Goal: Task Accomplishment & Management: Manage account settings

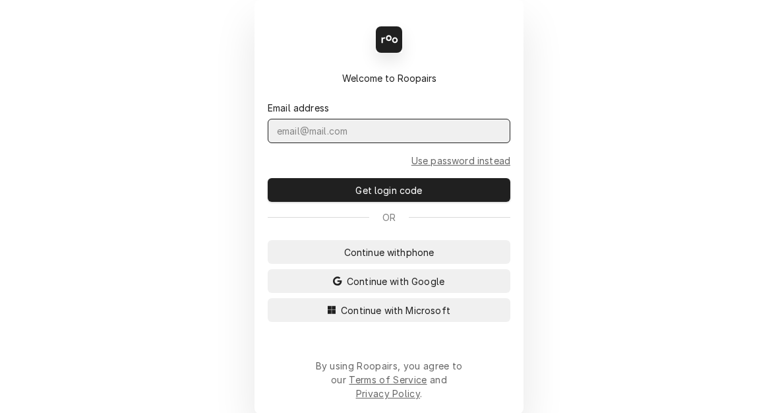
click at [362, 143] on input "Dynamic Content Wrapper" at bounding box center [389, 131] width 243 height 24
type input "[EMAIL_ADDRESS][PERSON_NAME][DOMAIN_NAME]"
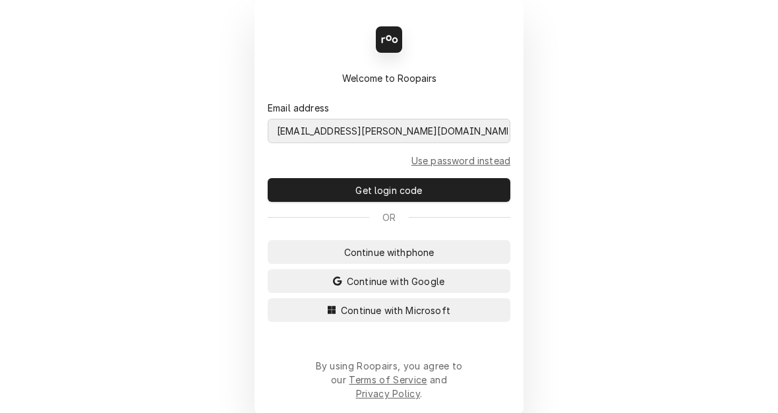
click at [268, 298] on button "Continue with Microsoft" at bounding box center [389, 310] width 243 height 24
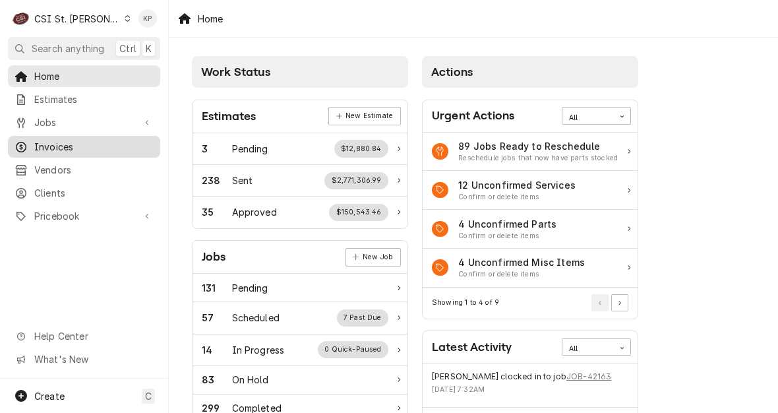
click at [49, 140] on span "Invoices" at bounding box center [93, 147] width 119 height 14
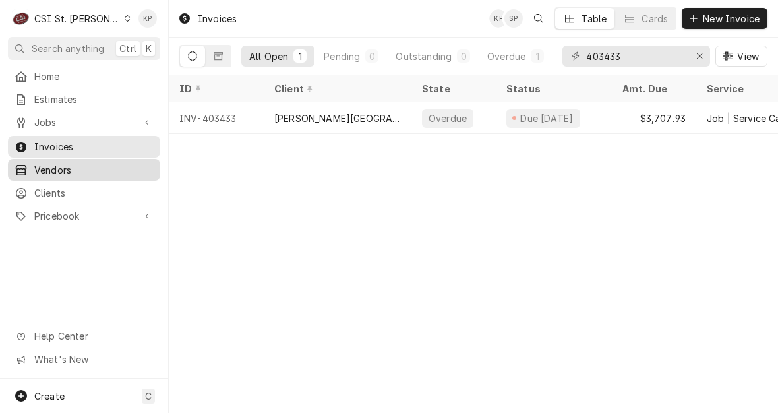
click at [56, 168] on span "Vendors" at bounding box center [93, 170] width 119 height 14
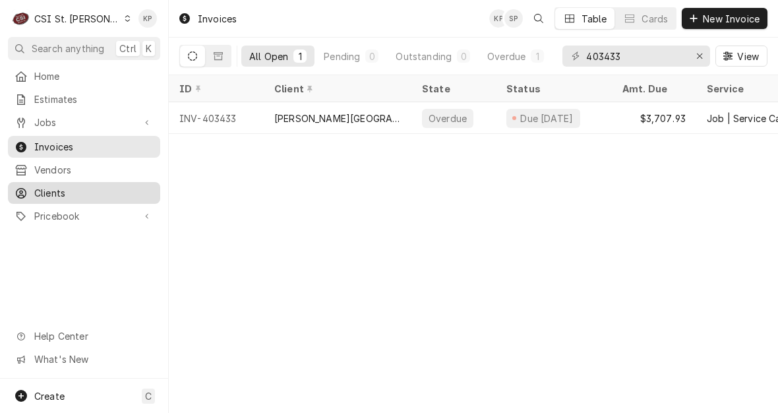
click at [61, 191] on span "Clients" at bounding box center [93, 193] width 119 height 14
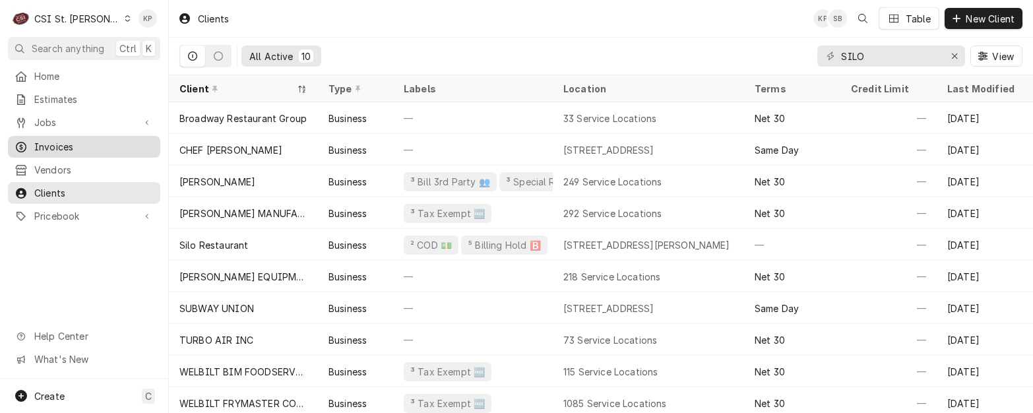
click at [74, 145] on span "Invoices" at bounding box center [93, 147] width 119 height 14
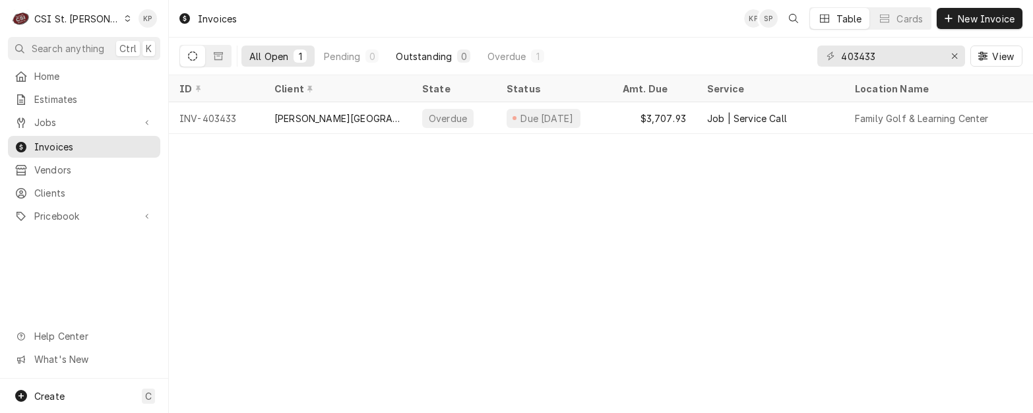
click at [414, 53] on div "Outstanding" at bounding box center [424, 56] width 56 height 14
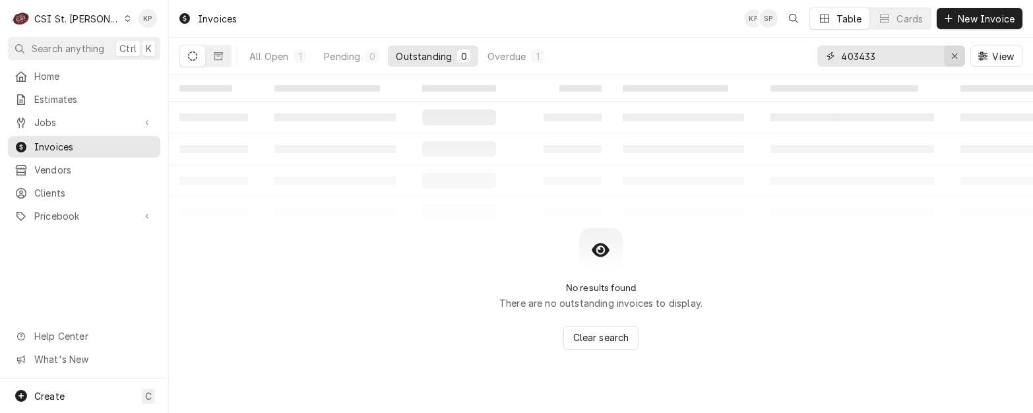
click at [951, 53] on icon "Erase input" at bounding box center [954, 55] width 7 height 9
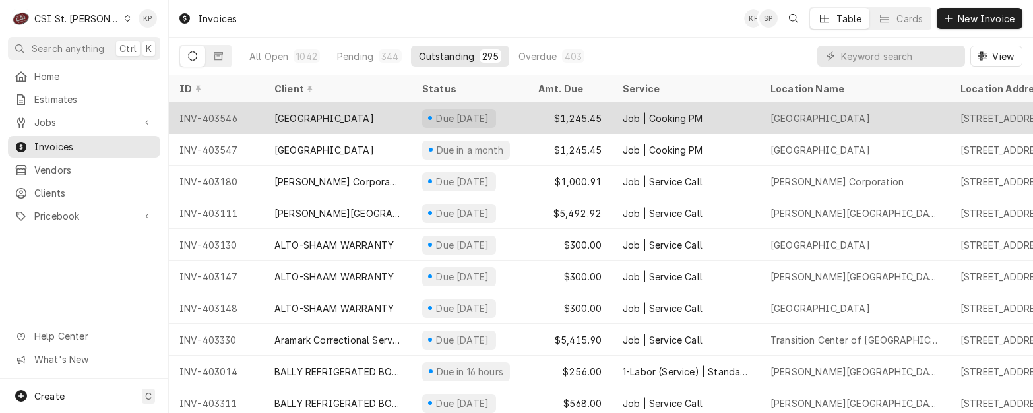
click at [342, 114] on div "[GEOGRAPHIC_DATA]" at bounding box center [324, 118] width 100 height 14
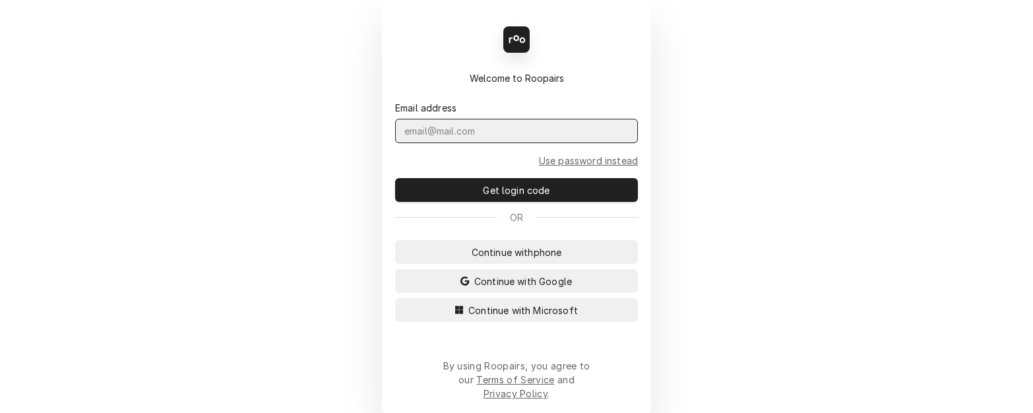
click at [519, 136] on input "Dynamic Content Wrapper" at bounding box center [516, 131] width 243 height 24
type input "kym.parson@csi1.com"
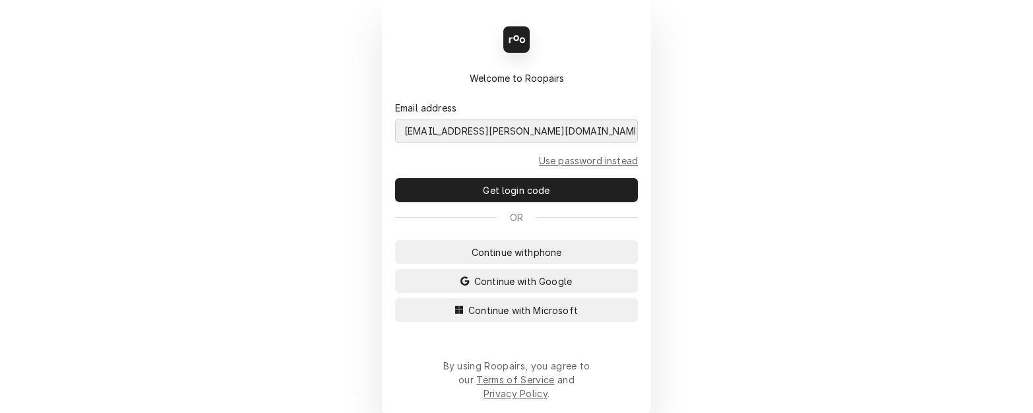
click at [395, 298] on button "Continue with Microsoft" at bounding box center [516, 310] width 243 height 24
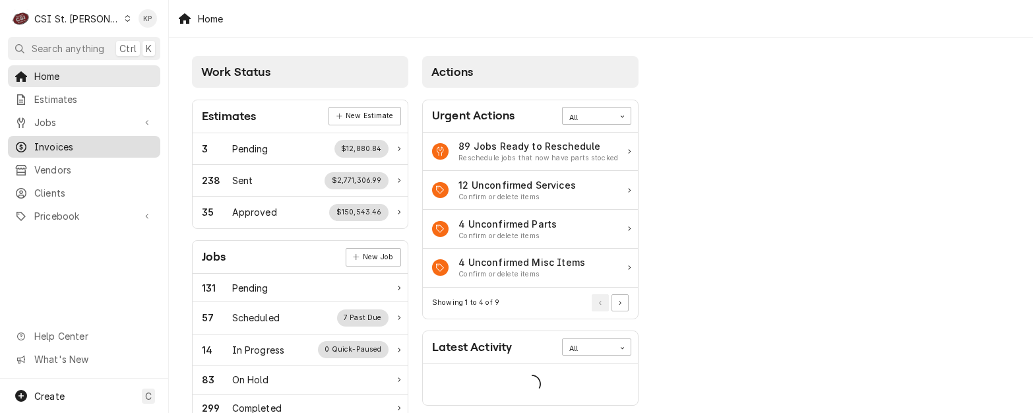
click at [70, 146] on span "Invoices" at bounding box center [93, 147] width 119 height 14
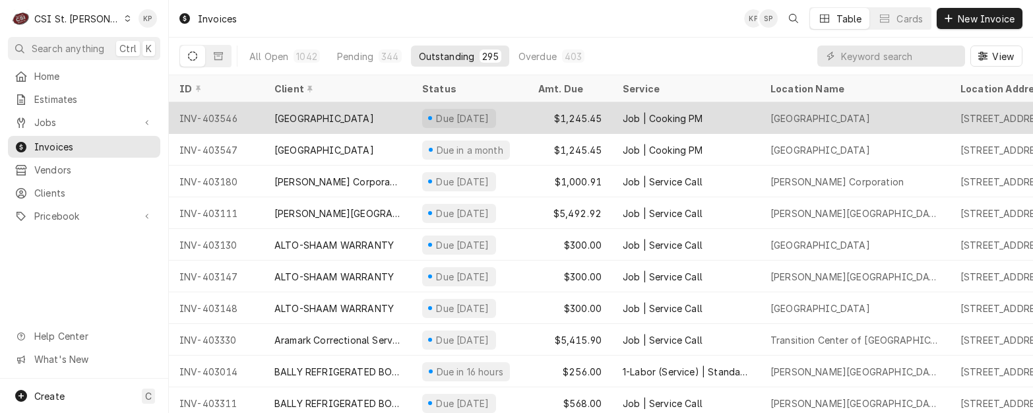
click at [210, 112] on div "INV-403546" at bounding box center [216, 118] width 95 height 32
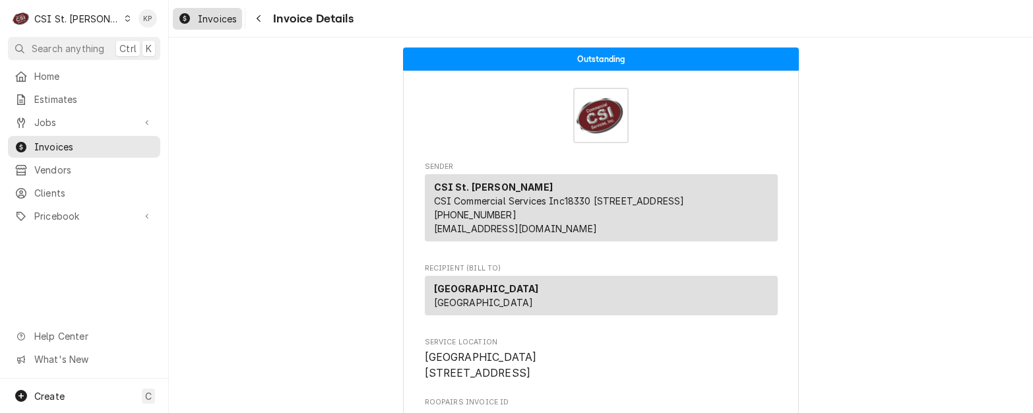
click at [206, 19] on span "Invoices" at bounding box center [217, 19] width 39 height 14
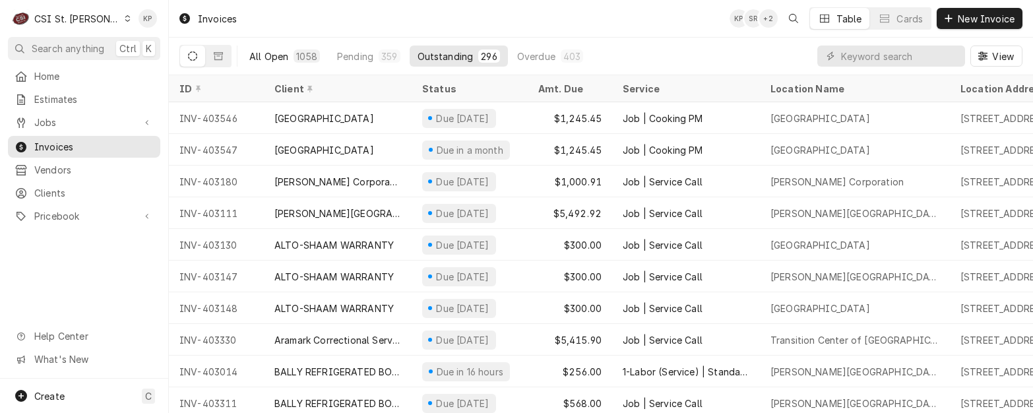
click at [265, 53] on div "All Open" at bounding box center [268, 56] width 39 height 14
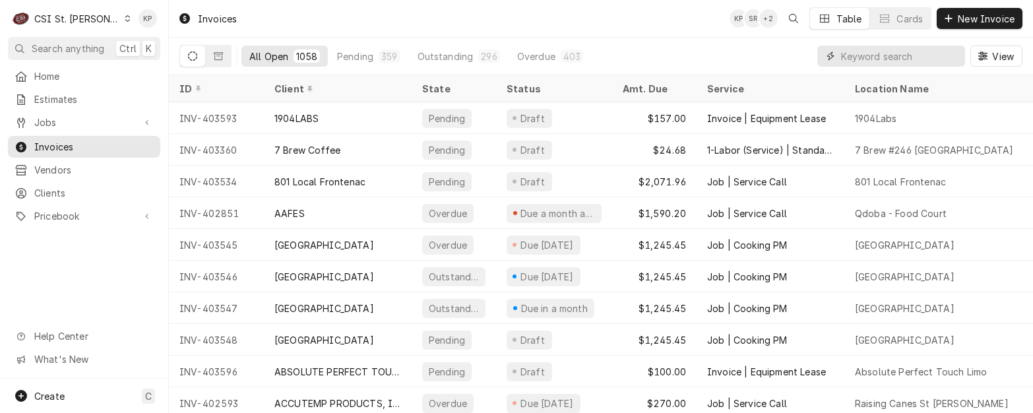
click at [863, 59] on input "Dynamic Content Wrapper" at bounding box center [899, 56] width 117 height 21
type input "403676"
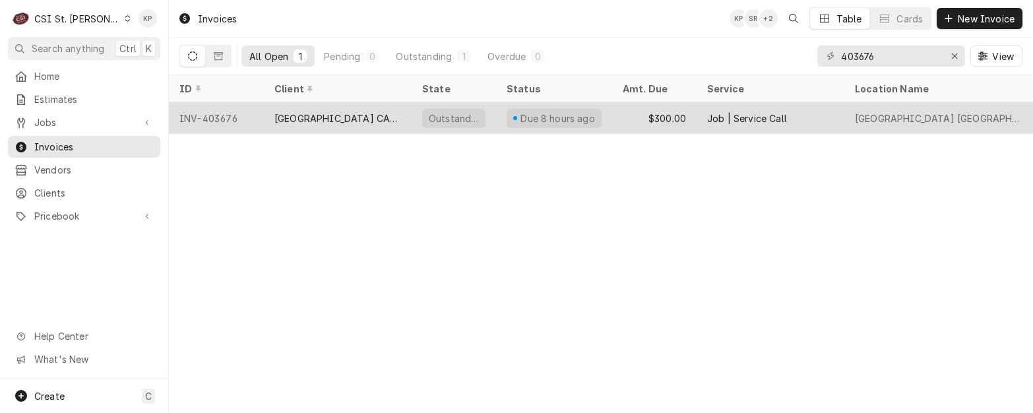
click at [206, 115] on div "INV-403676" at bounding box center [216, 118] width 95 height 32
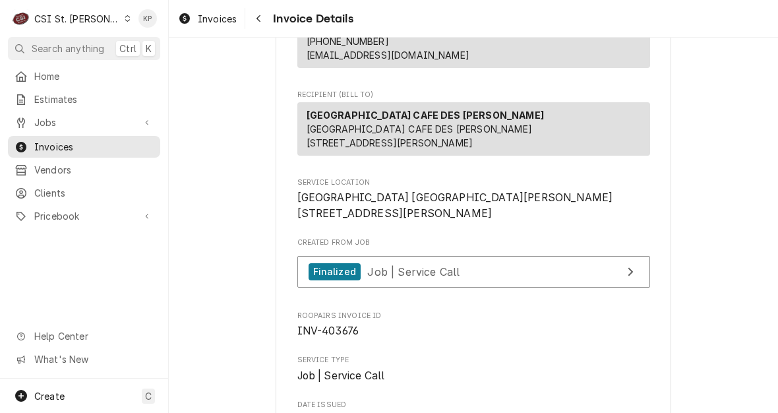
scroll to position [198, 0]
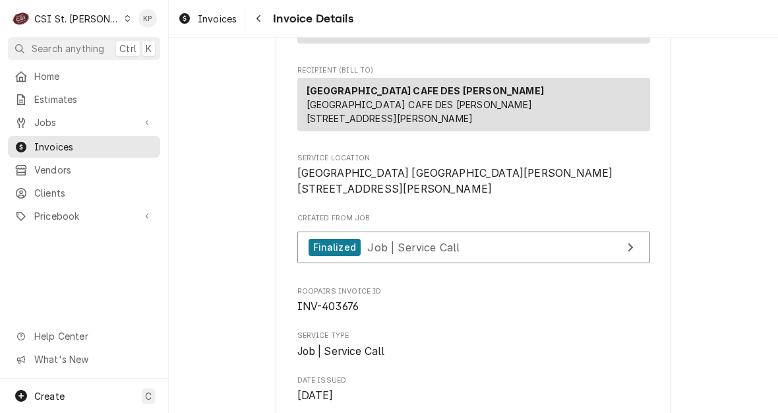
drag, startPoint x: 464, startPoint y: 102, endPoint x: 455, endPoint y: 103, distance: 9.3
click at [464, 102] on div "SUNNY STREET CAFE DES PERES SUNNY STREET CAFE DES PERES 11692 Manchester Rd Des…" at bounding box center [474, 104] width 353 height 53
drag, startPoint x: 453, startPoint y: 104, endPoint x: 303, endPoint y: 106, distance: 150.4
click at [307, 96] on strong "[GEOGRAPHIC_DATA] CAFE DES [PERSON_NAME]" at bounding box center [426, 90] width 238 height 11
copy strong "[GEOGRAPHIC_DATA] CAFE DES [PERSON_NAME]"
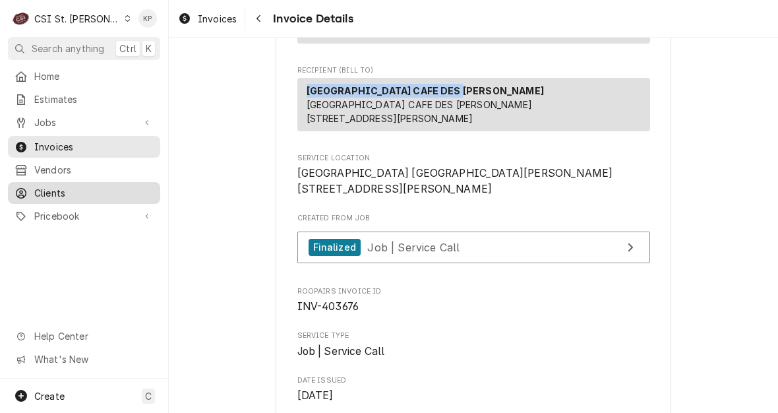
click at [51, 186] on span "Clients" at bounding box center [93, 193] width 119 height 14
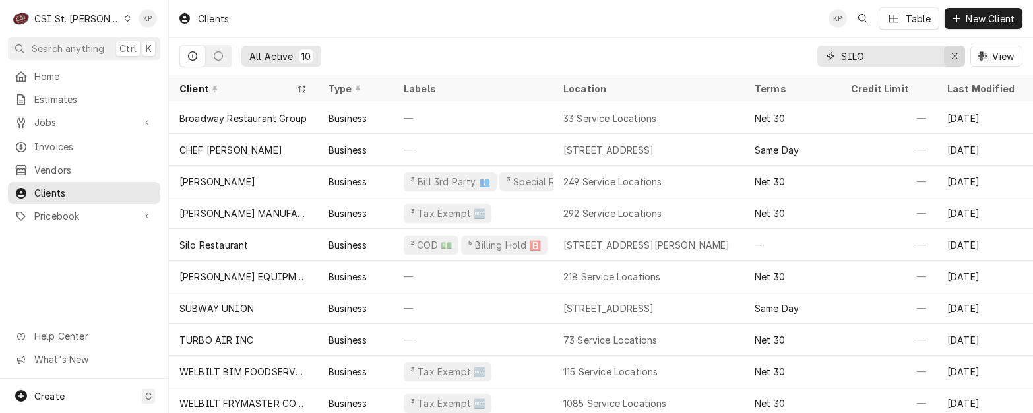
click at [778, 56] on icon "Erase input" at bounding box center [954, 55] width 7 height 9
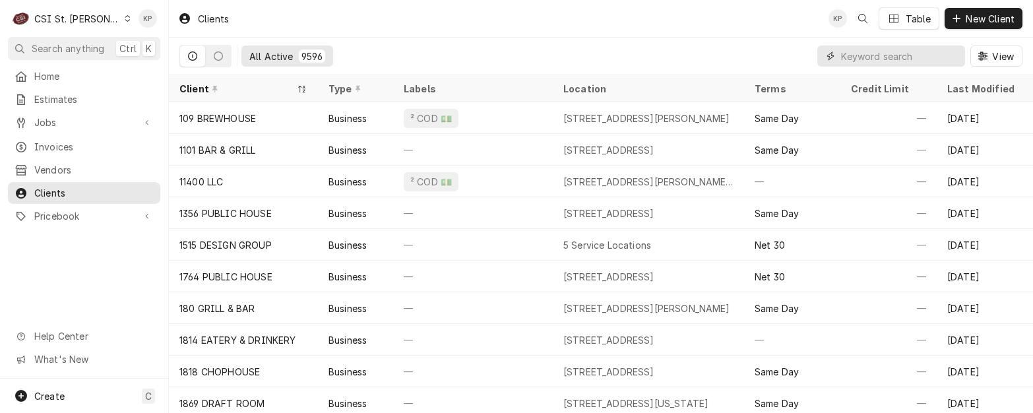
paste input "[GEOGRAPHIC_DATA] CAFE DES [PERSON_NAME]"
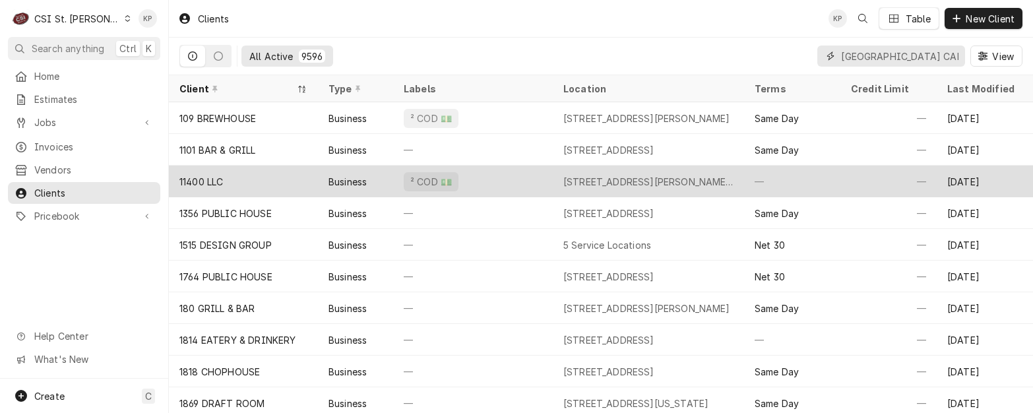
scroll to position [0, 53]
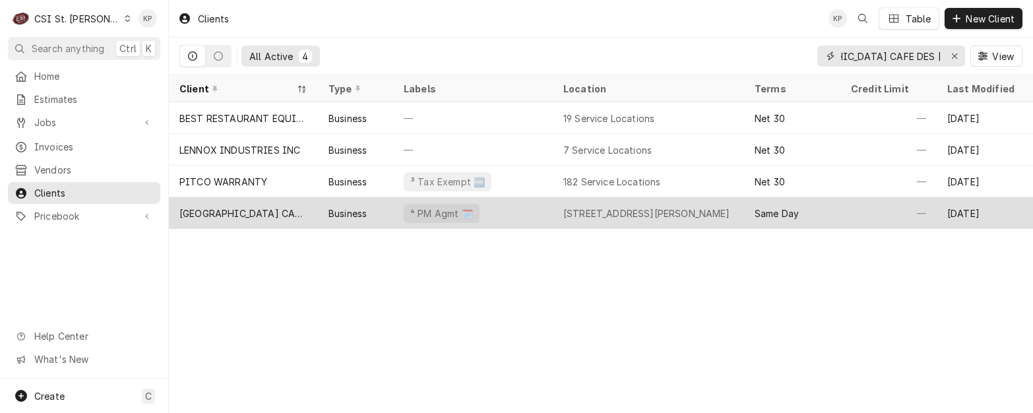
type input "[GEOGRAPHIC_DATA] CAFE DES [PERSON_NAME]"
click at [264, 208] on div "[GEOGRAPHIC_DATA] CAFE DES [PERSON_NAME]" at bounding box center [243, 213] width 128 height 14
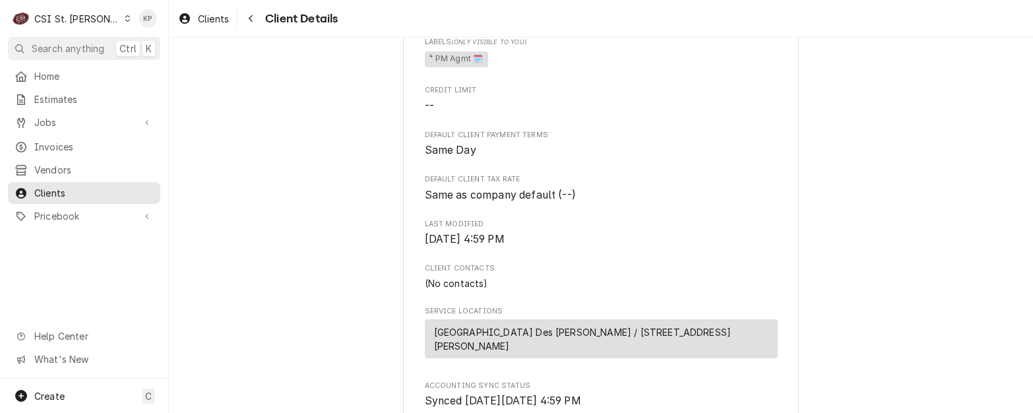
scroll to position [198, 0]
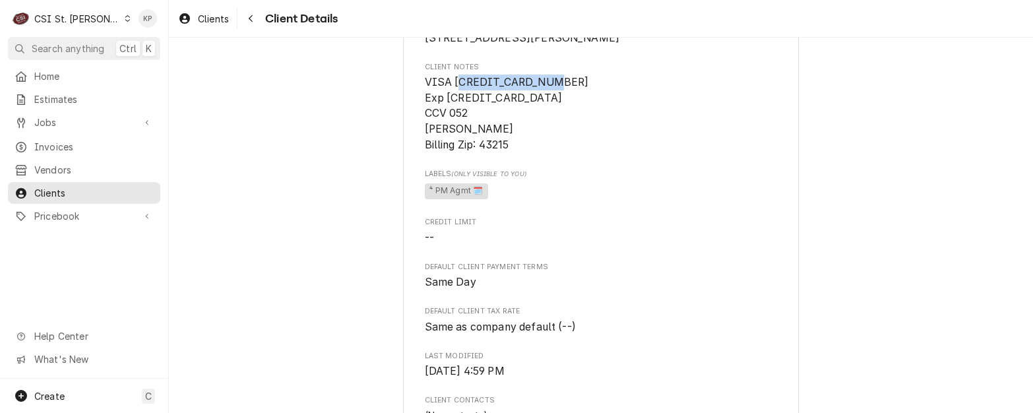
drag, startPoint x: 453, startPoint y: 96, endPoint x: 548, endPoint y: 96, distance: 95.0
click at [548, 96] on span "VISA [CREDIT_CARD_NUMBER] Exp [CREDIT_CARD_DATA] CCV 052 [PERSON_NAME] Billing …" at bounding box center [601, 114] width 353 height 78
drag, startPoint x: 517, startPoint y: 100, endPoint x: 499, endPoint y: 103, distance: 18.0
click at [499, 103] on span "VISA 4034910081396998 Exp 04/26 CCV 052 Lindsay Hammer Billing Zip: 43215" at bounding box center [507, 113] width 164 height 75
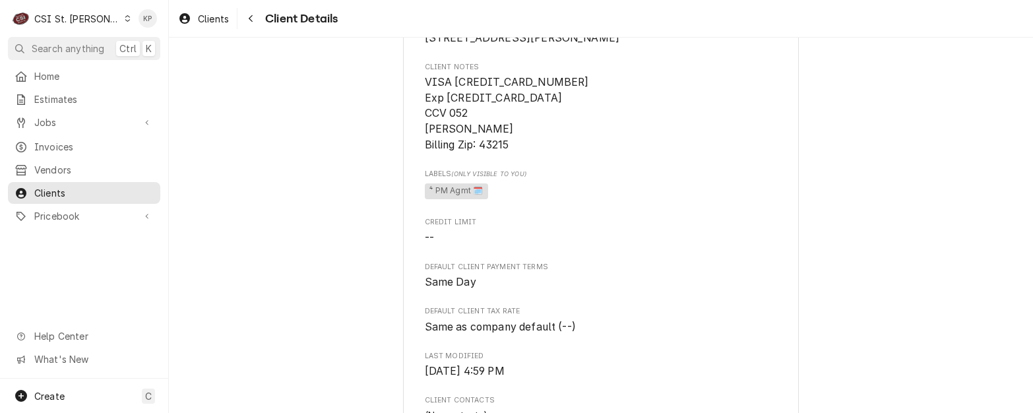
drag, startPoint x: 636, startPoint y: 208, endPoint x: 611, endPoint y: 208, distance: 25.1
click at [636, 201] on span "⁴ PM Agmt 🗓️" at bounding box center [601, 191] width 353 height 20
drag, startPoint x: 418, startPoint y: 144, endPoint x: 502, endPoint y: 148, distance: 83.9
click at [502, 148] on div "SUNNY STREET CAFE DES PERES Client Type Business Industry Type Commercial Billi…" at bounding box center [601, 265] width 396 height 826
copy span "Lindsay Hammer"
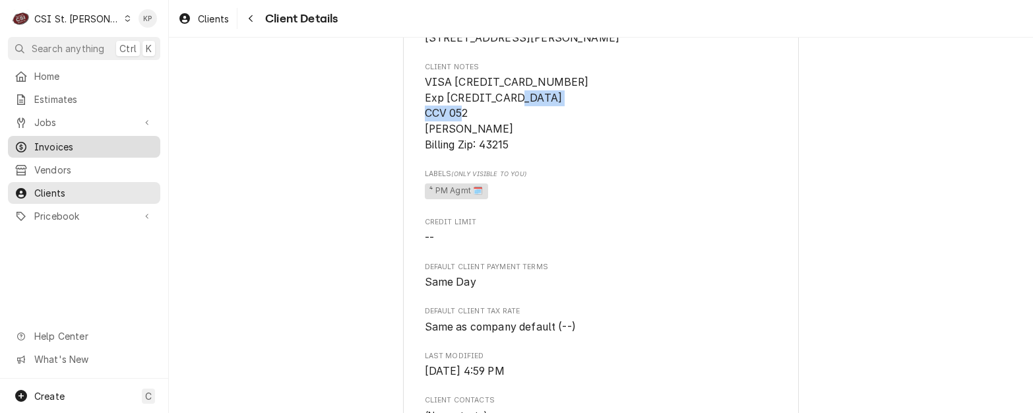
click at [43, 143] on span "Invoices" at bounding box center [93, 147] width 119 height 14
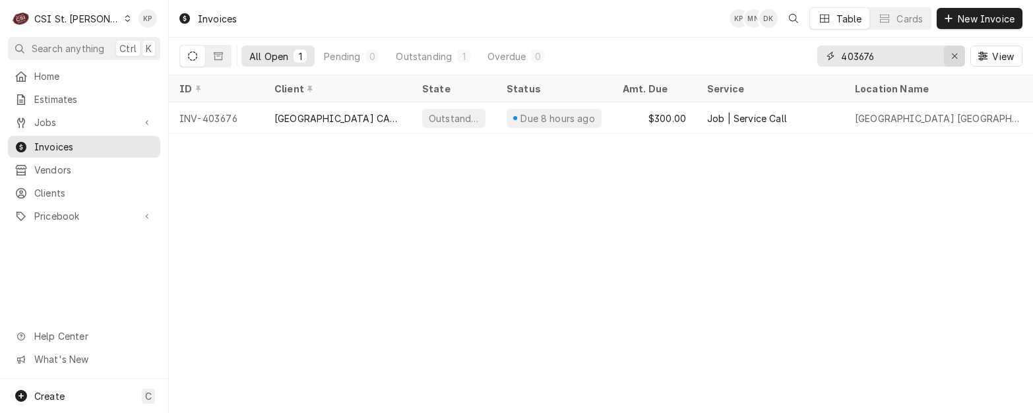
click at [958, 55] on div "Erase input" at bounding box center [954, 55] width 13 height 13
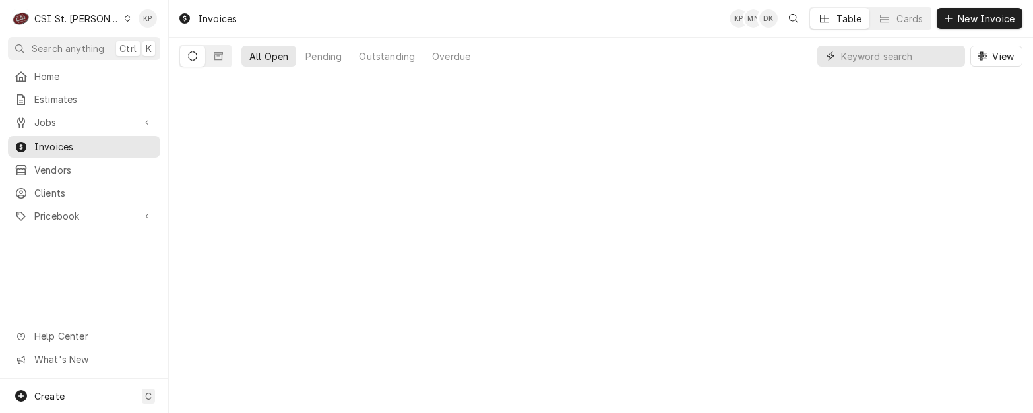
click at [902, 58] on input "Dynamic Content Wrapper" at bounding box center [899, 56] width 117 height 21
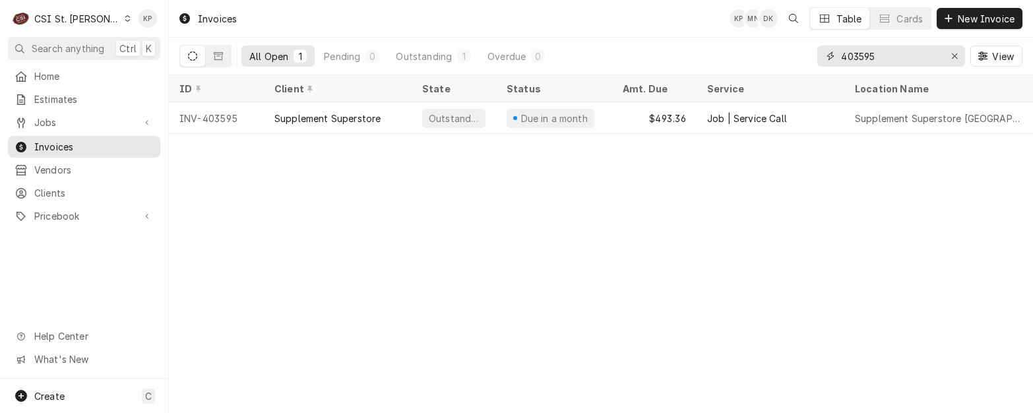
type input "403595"
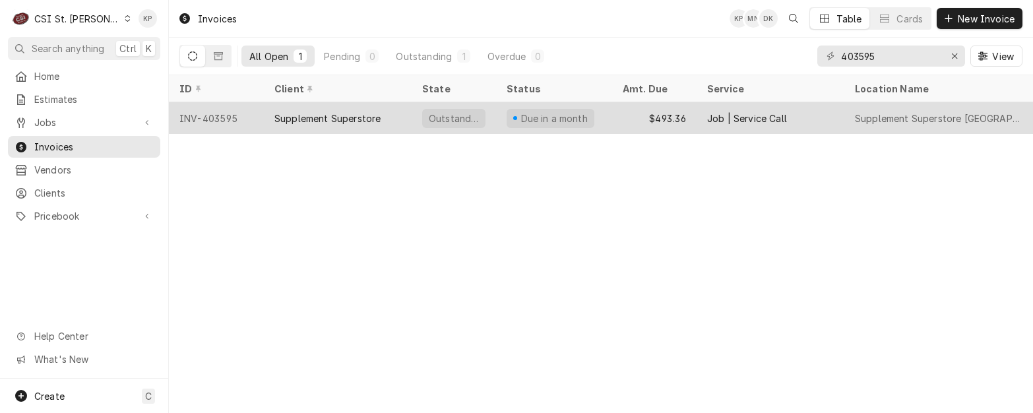
click at [222, 118] on div "INV-403595" at bounding box center [216, 118] width 95 height 32
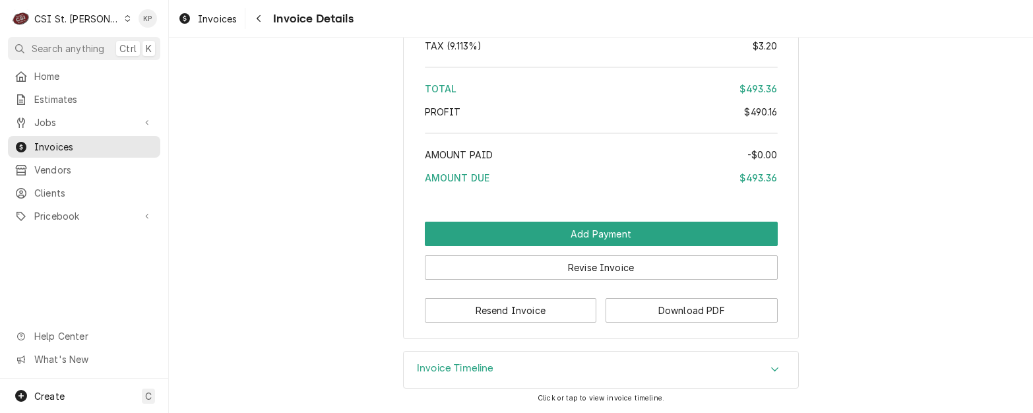
scroll to position [2196, 0]
click at [653, 312] on button "Download PDF" at bounding box center [692, 310] width 172 height 24
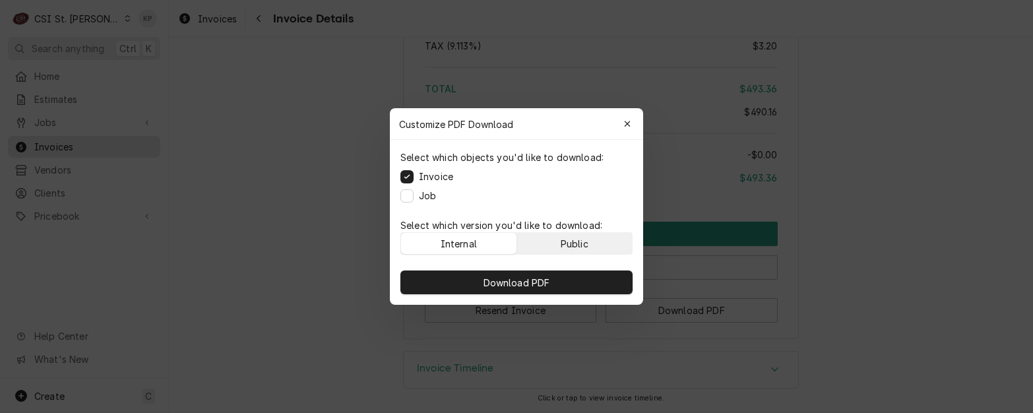
click at [575, 243] on div "Public" at bounding box center [575, 244] width 28 height 14
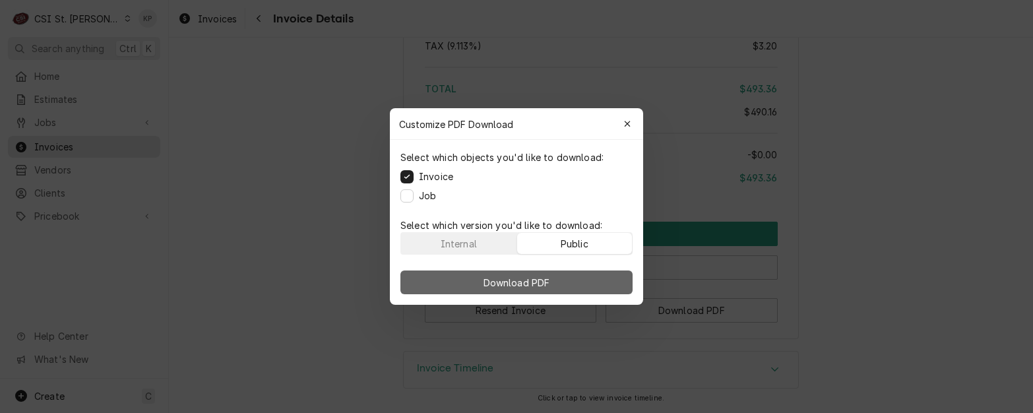
click at [589, 282] on button "Download PDF" at bounding box center [516, 282] width 232 height 24
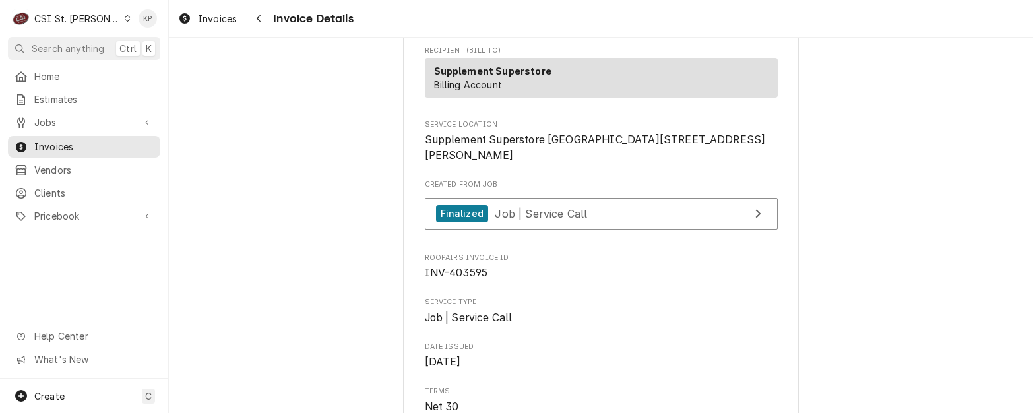
scroll to position [216, 0]
drag, startPoint x: 616, startPoint y: 155, endPoint x: 420, endPoint y: 158, distance: 196.0
click at [425, 158] on span "Supplement Superstore South County 7449 S Lindbergh Blvd St. Louis, MO 63125" at bounding box center [601, 148] width 353 height 31
copy span "Supplement Superstore South County"
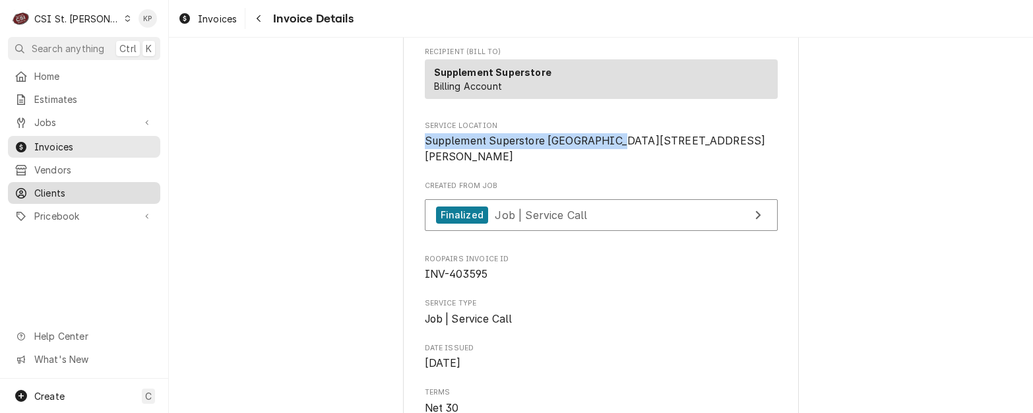
click at [57, 186] on span "Clients" at bounding box center [93, 193] width 119 height 14
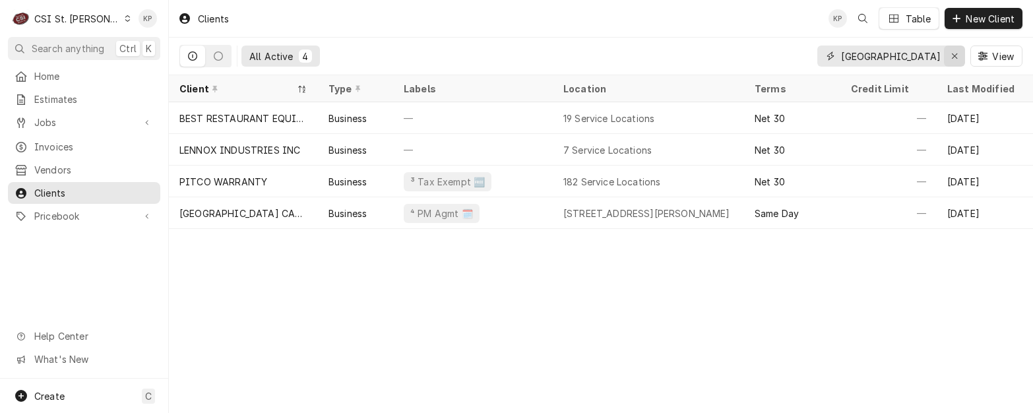
click at [952, 56] on icon "Erase input" at bounding box center [954, 55] width 7 height 9
click at [940, 55] on input "Dynamic Content Wrapper" at bounding box center [890, 56] width 99 height 21
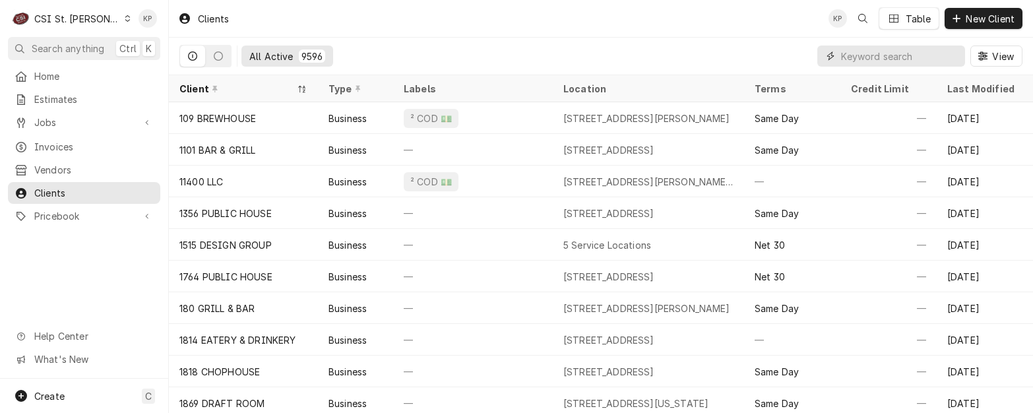
paste input "Supplement Superstore [GEOGRAPHIC_DATA]"
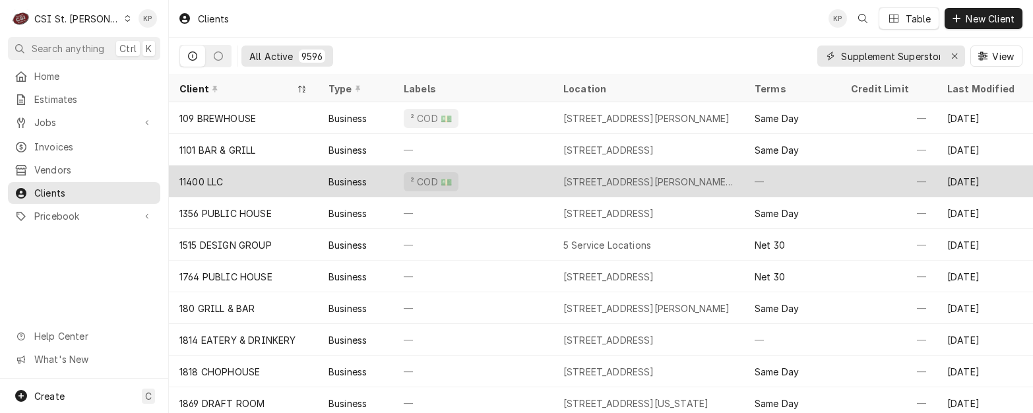
scroll to position [0, 72]
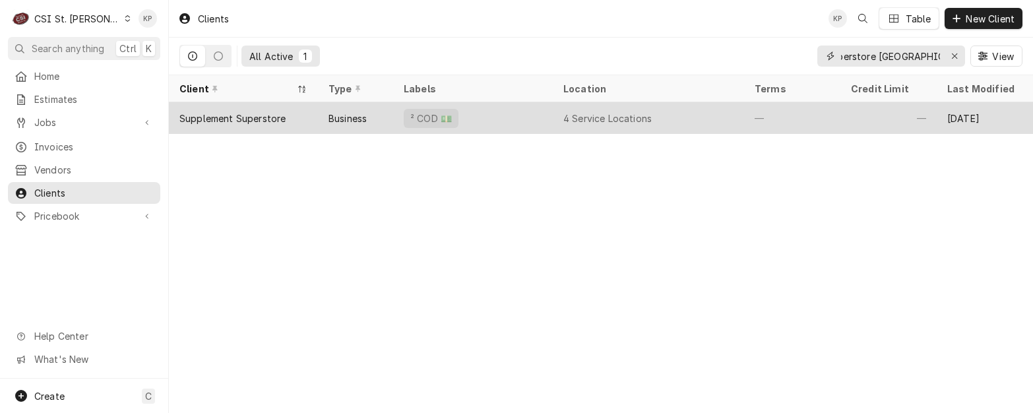
type input "Supplement Superstore [GEOGRAPHIC_DATA]"
click at [250, 113] on div "Supplement Superstore" at bounding box center [232, 118] width 106 height 14
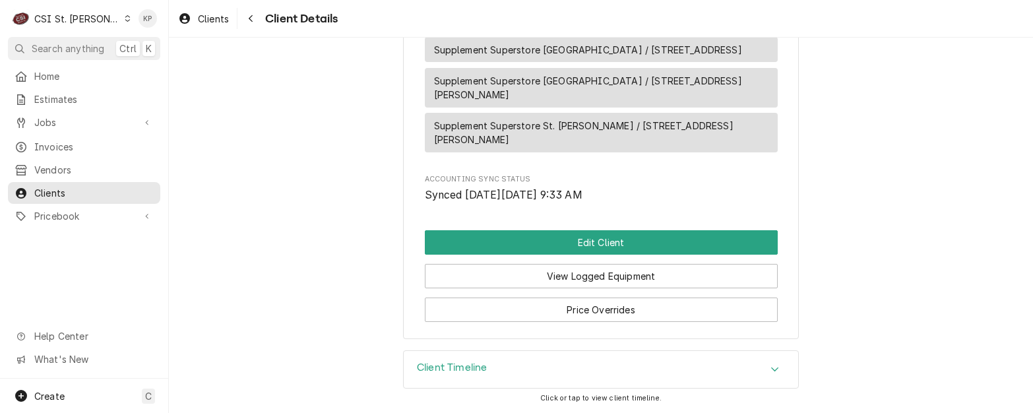
scroll to position [859, 0]
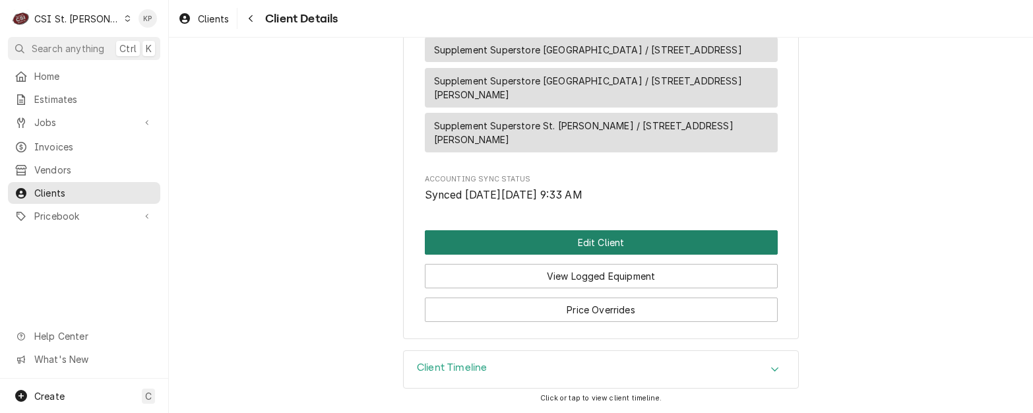
click at [608, 243] on button "Edit Client" at bounding box center [601, 242] width 353 height 24
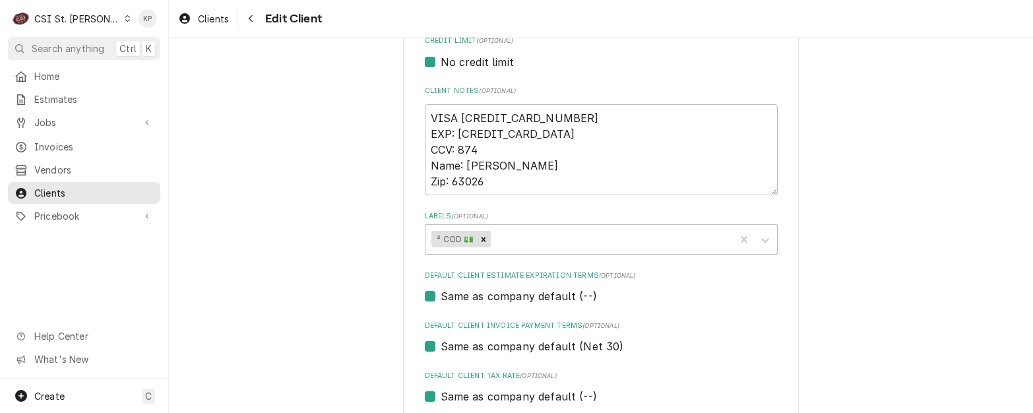
scroll to position [594, 0]
click at [763, 243] on icon "Labels" at bounding box center [765, 241] width 13 height 13
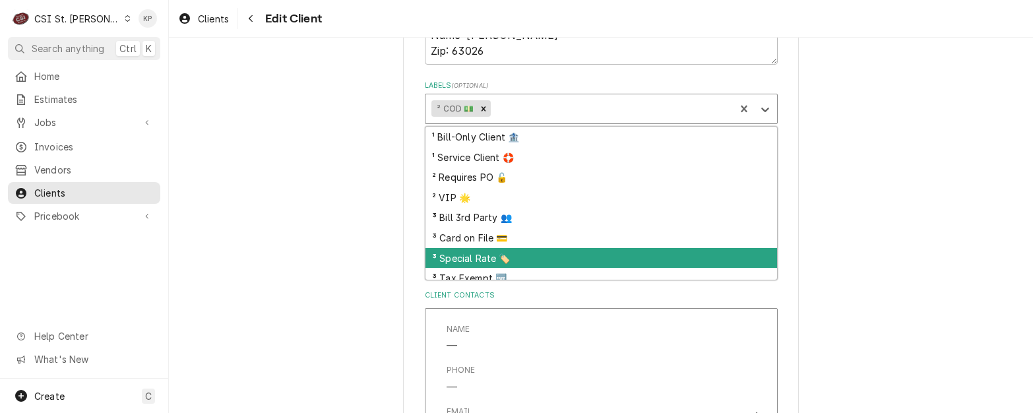
scroll to position [69, 0]
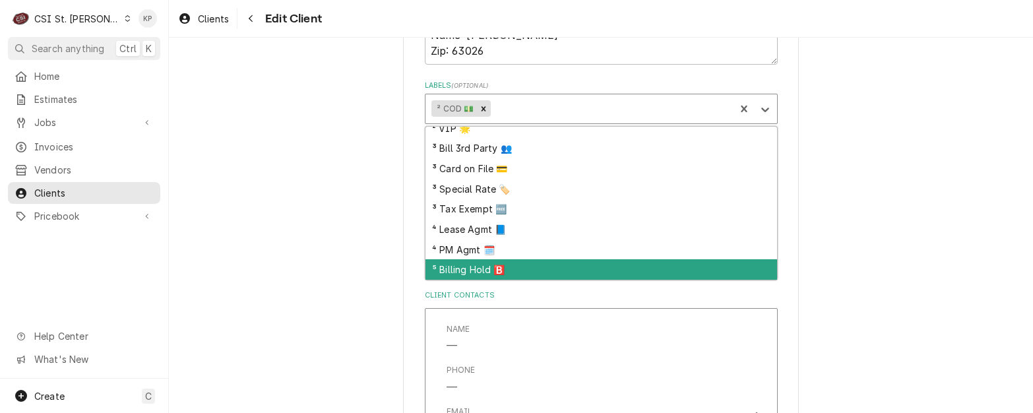
click at [470, 265] on div "⁵ Billing Hold 🅱️" at bounding box center [602, 269] width 352 height 20
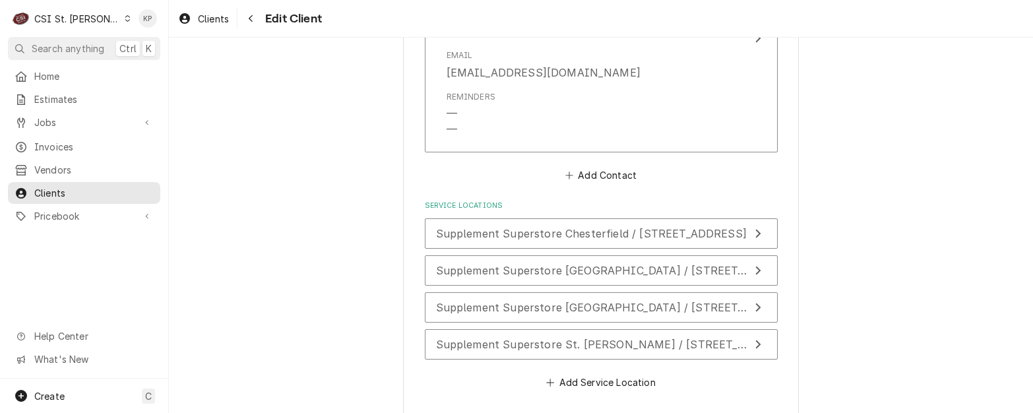
scroll to position [1375, 0]
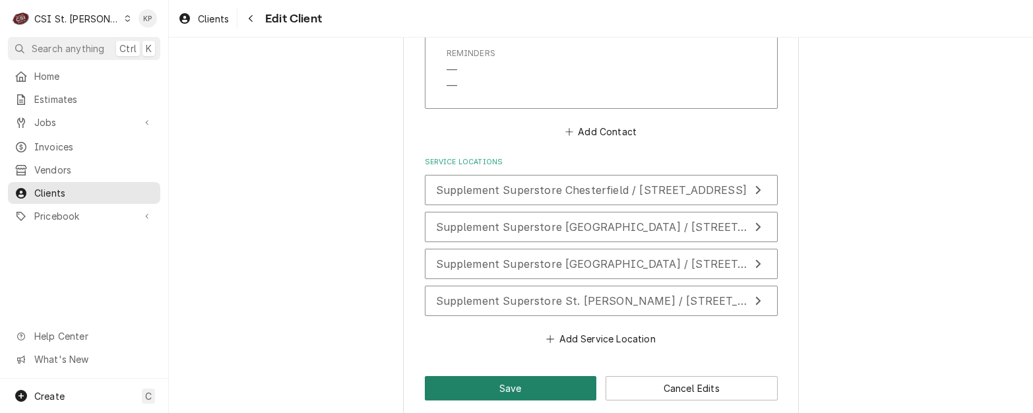
click at [540, 376] on button "Save" at bounding box center [511, 388] width 172 height 24
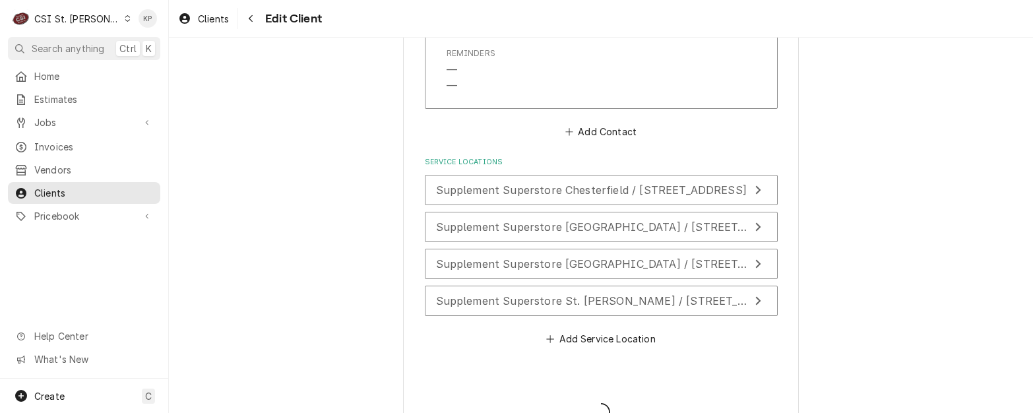
type textarea "x"
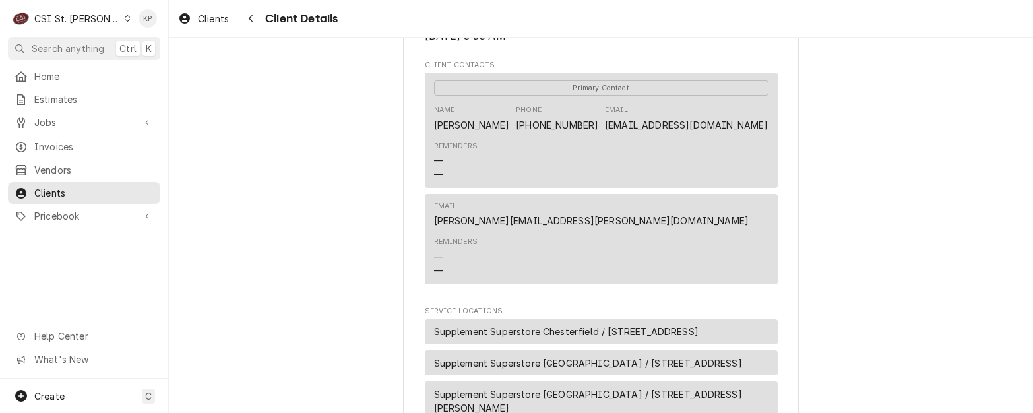
scroll to position [528, 0]
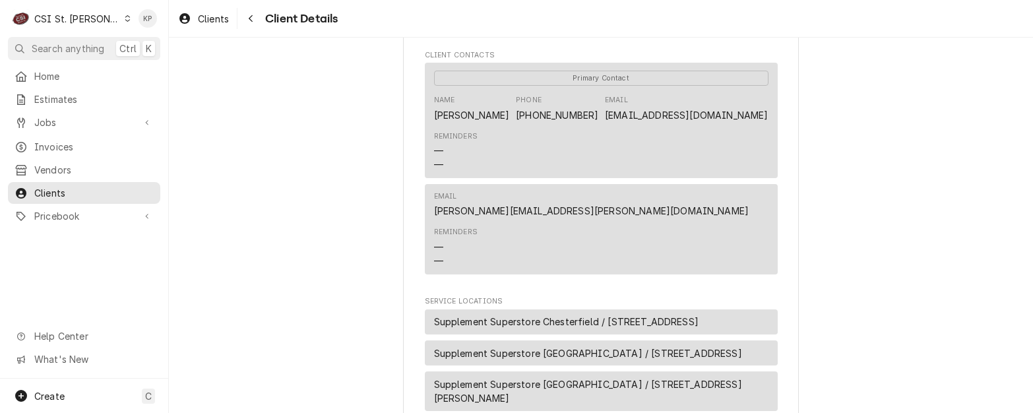
click at [806, 123] on div "Supplement Superstore Client Type Business Industry Type Commercial Billing Add…" at bounding box center [601, 82] width 864 height 1144
drag, startPoint x: 764, startPoint y: 113, endPoint x: 555, endPoint y: 121, distance: 209.3
click at [555, 121] on div "Primary Contact Name Reis Madrey Phone (618) 314-0221 Email RMADREY@SUPPLEMENTS…" at bounding box center [601, 120] width 353 height 115
drag, startPoint x: 555, startPoint y: 121, endPoint x: 561, endPoint y: 119, distance: 6.7
copy link "RMADREY@SUPPLEMENTSUPERSTORES.COM"
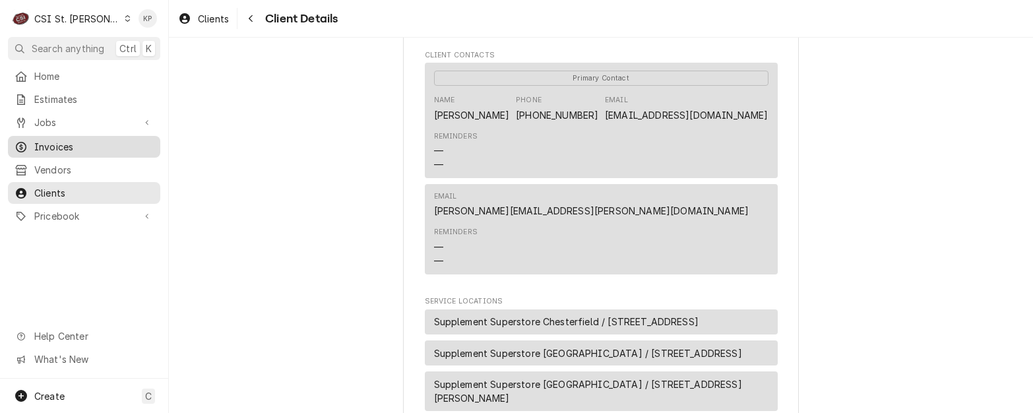
click at [57, 141] on span "Invoices" at bounding box center [93, 147] width 119 height 14
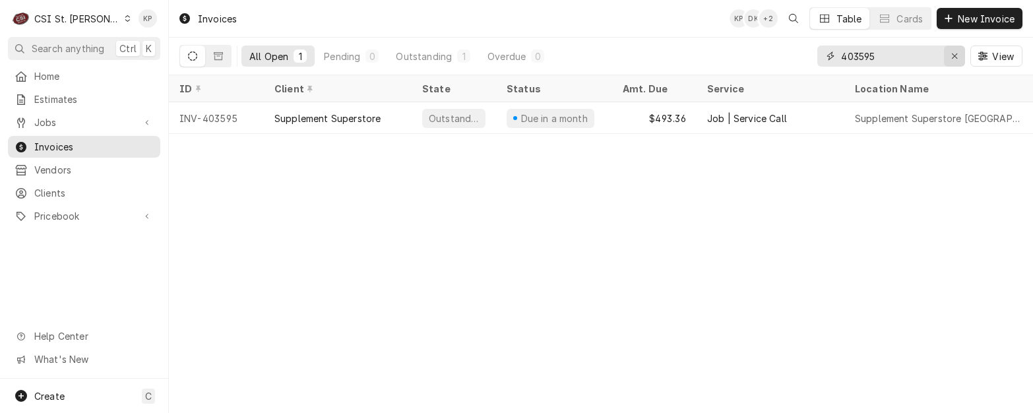
click at [954, 53] on icon "Erase input" at bounding box center [954, 55] width 7 height 9
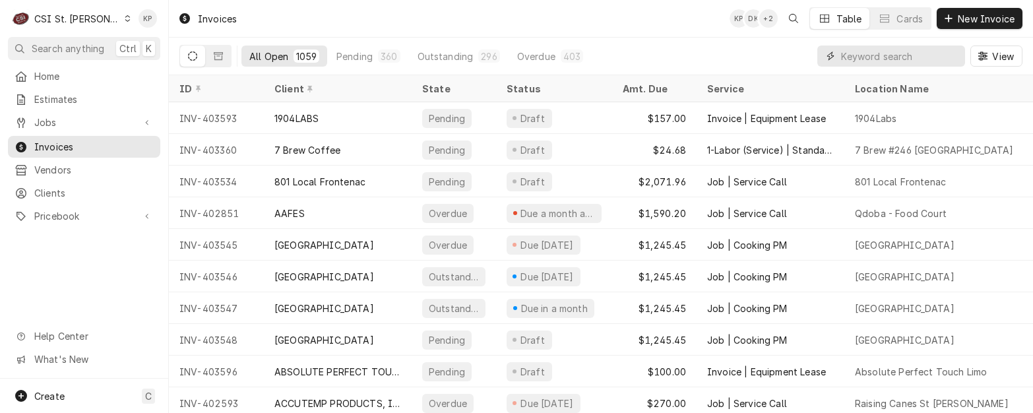
click at [897, 60] on input "Dynamic Content Wrapper" at bounding box center [899, 56] width 117 height 21
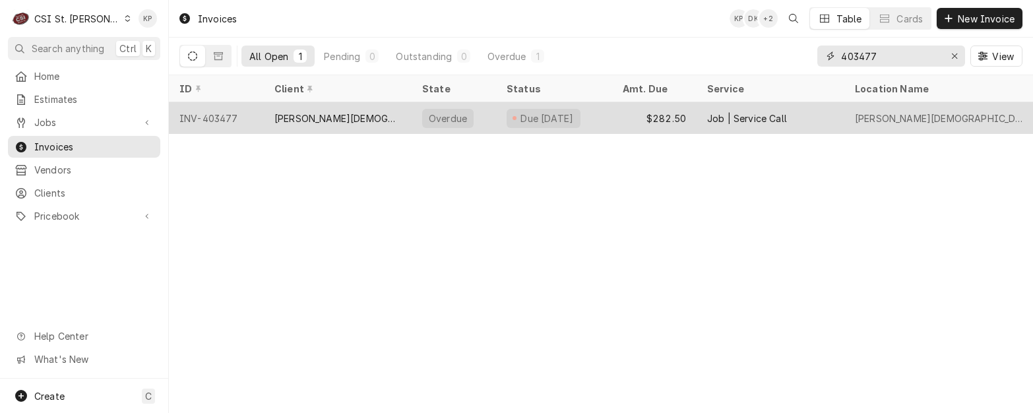
type input "403477"
click at [204, 117] on div "INV-403477" at bounding box center [216, 118] width 95 height 32
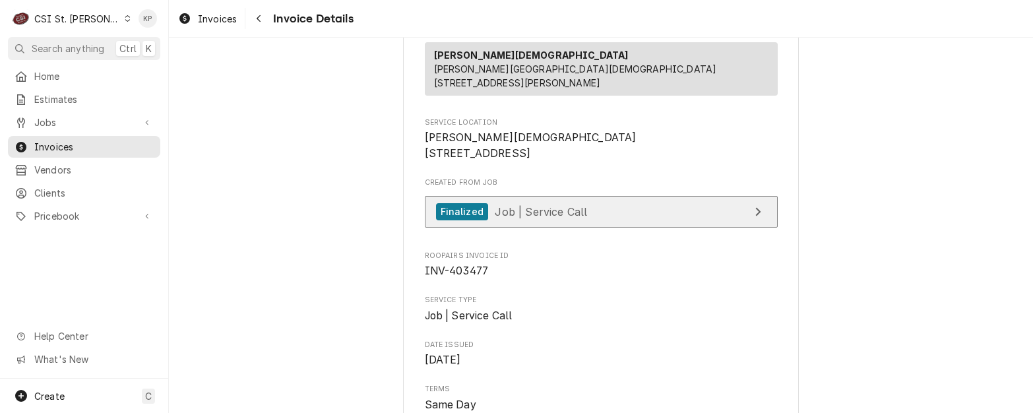
scroll to position [198, 0]
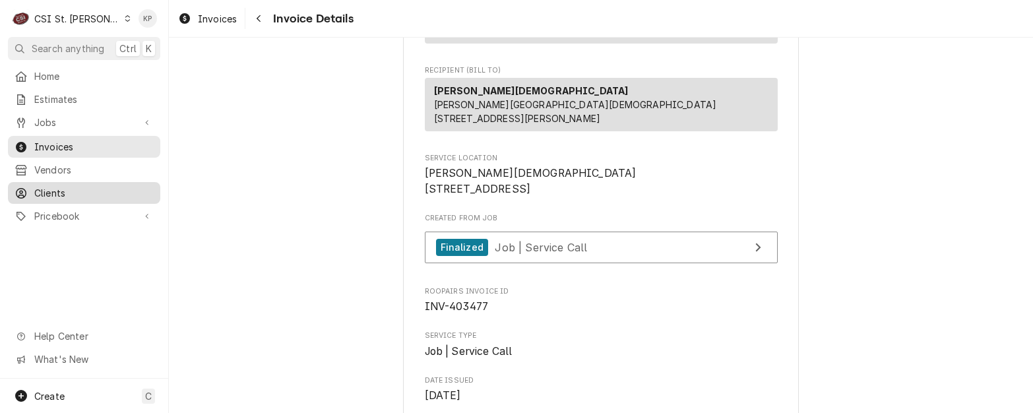
click at [47, 186] on span "Clients" at bounding box center [93, 193] width 119 height 14
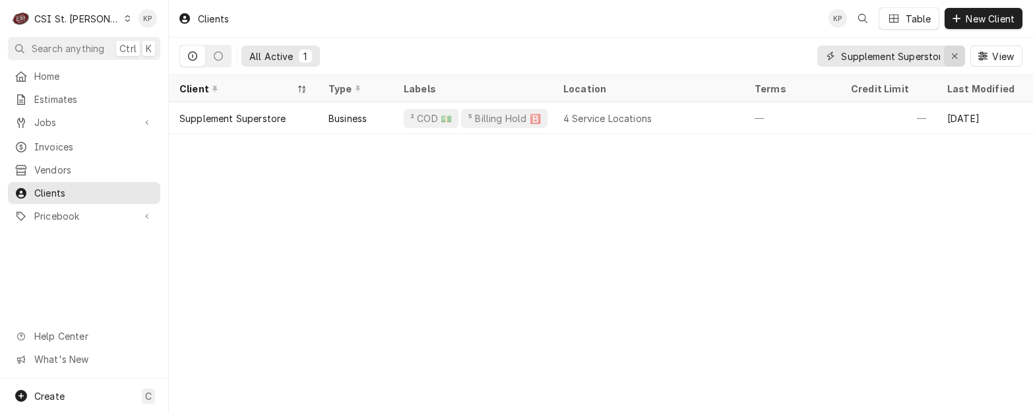
click at [954, 56] on icon "Erase input" at bounding box center [954, 55] width 5 height 5
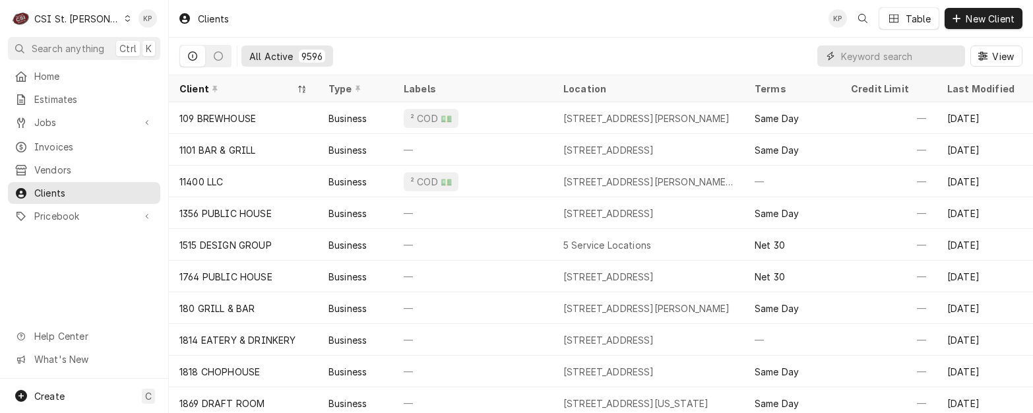
paste input "[PERSON_NAME][DEMOGRAPHIC_DATA]"
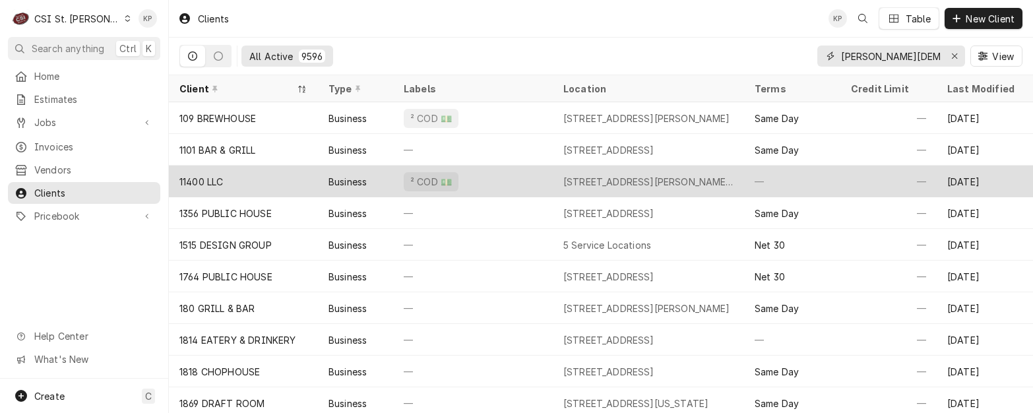
scroll to position [0, 62]
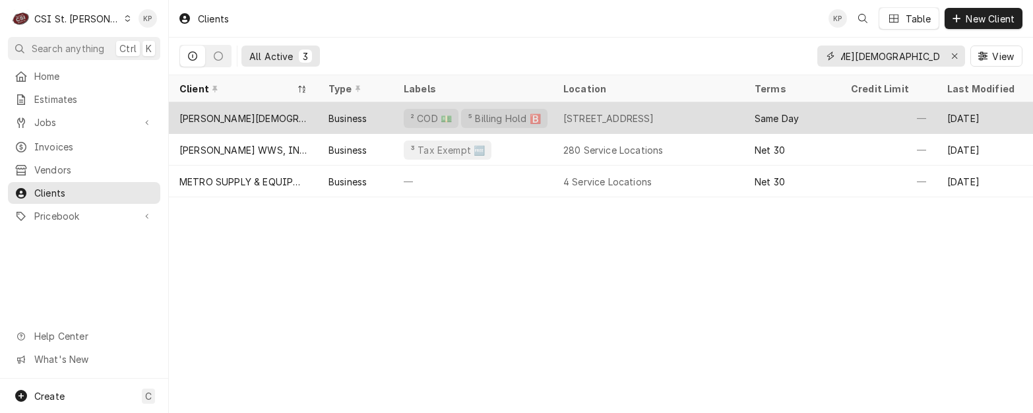
type input "BETHANY PEACE UNITED CHURCH"
click at [258, 118] on div "BETHANY PEACE UNITED CHURCH" at bounding box center [243, 118] width 128 height 14
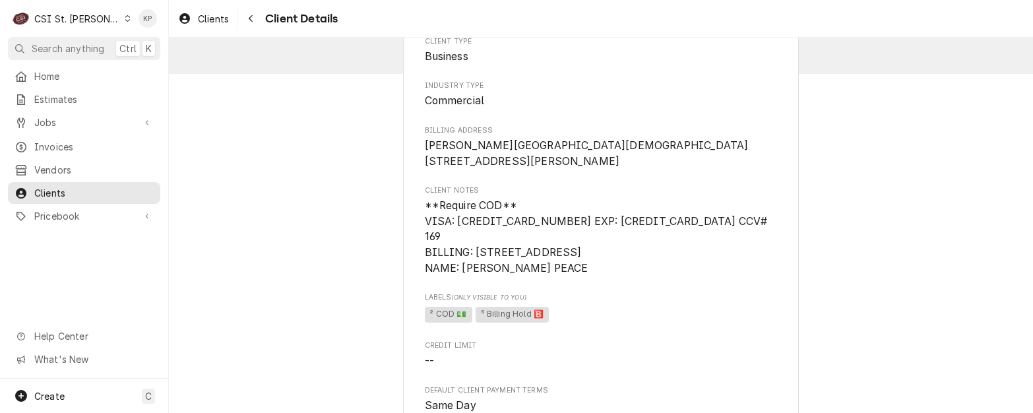
scroll to position [74, 0]
click at [53, 140] on span "Invoices" at bounding box center [93, 147] width 119 height 14
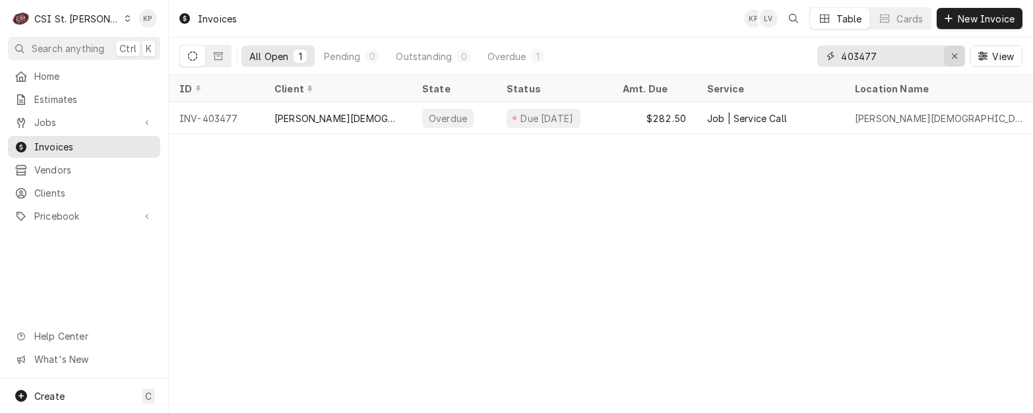
click at [955, 53] on icon "Erase input" at bounding box center [954, 55] width 7 height 9
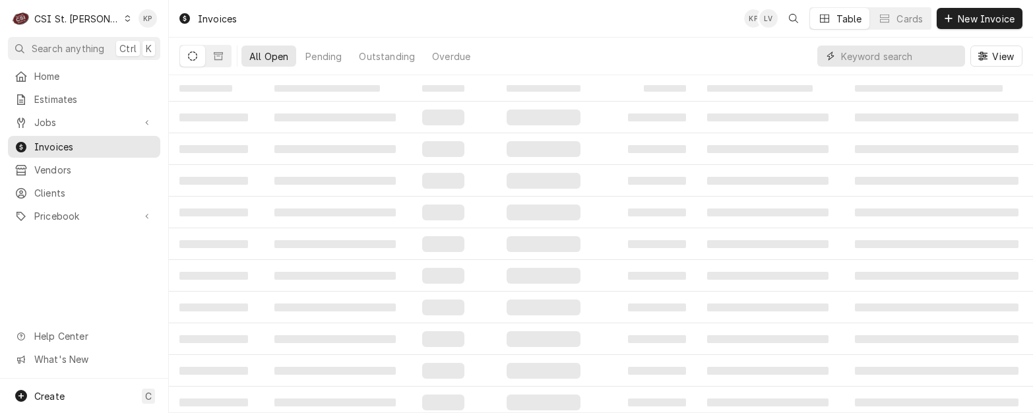
click at [889, 61] on input "Dynamic Content Wrapper" at bounding box center [899, 56] width 117 height 21
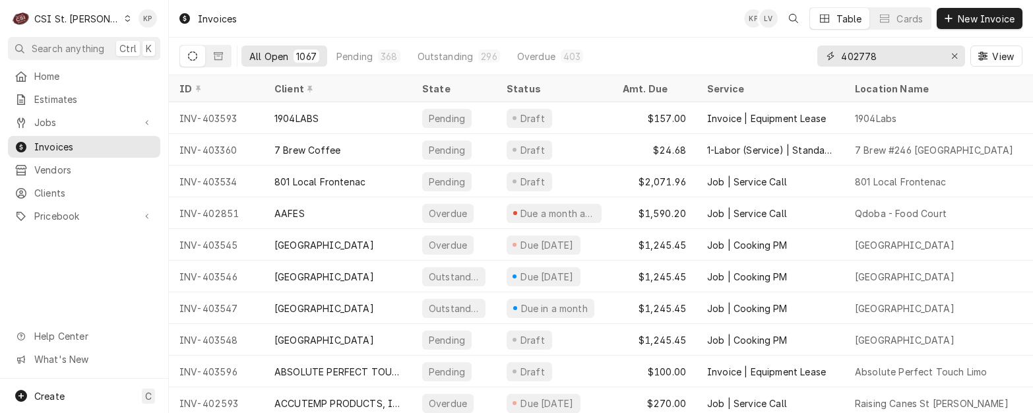
type input "402778"
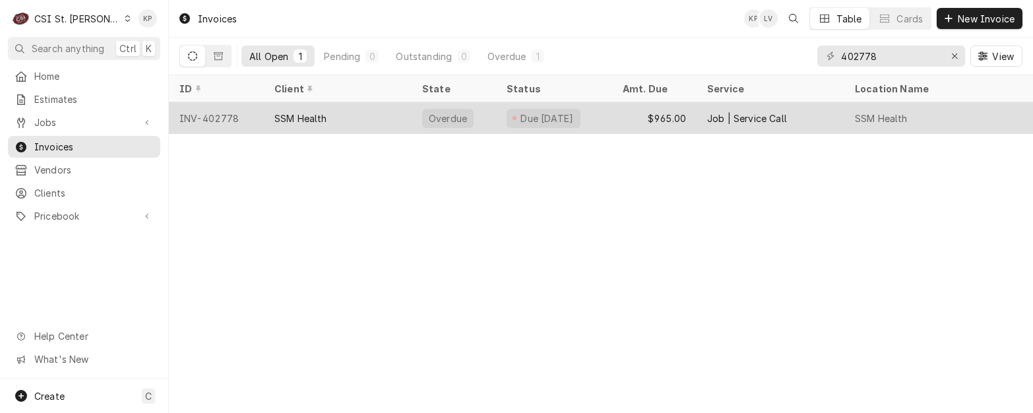
click at [204, 108] on div "INV-402778" at bounding box center [216, 118] width 95 height 32
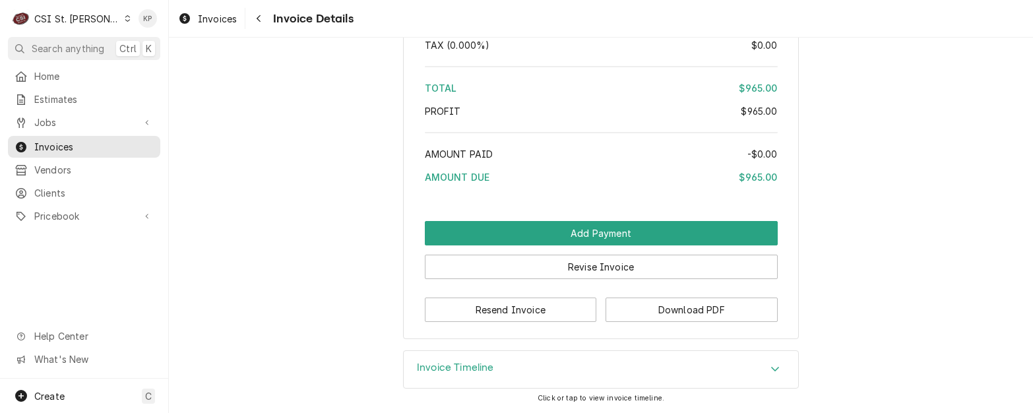
scroll to position [2228, 0]
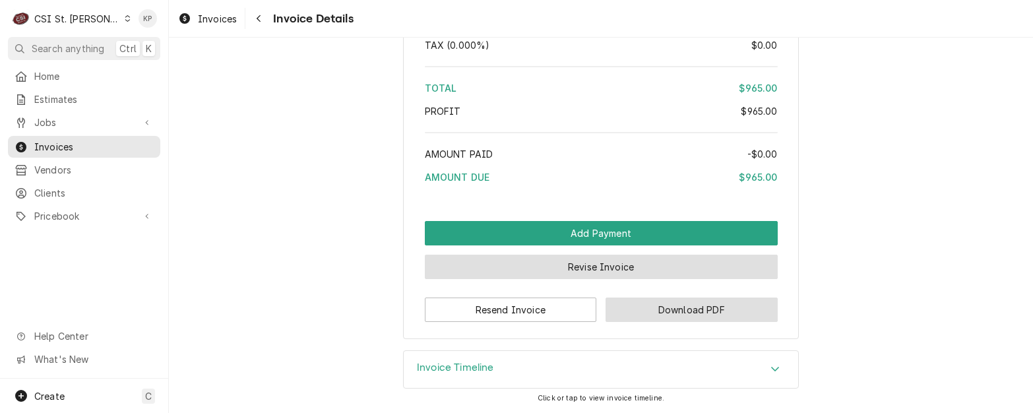
drag, startPoint x: 635, startPoint y: 311, endPoint x: 622, endPoint y: 265, distance: 48.0
click at [635, 311] on button "Download PDF" at bounding box center [692, 310] width 172 height 24
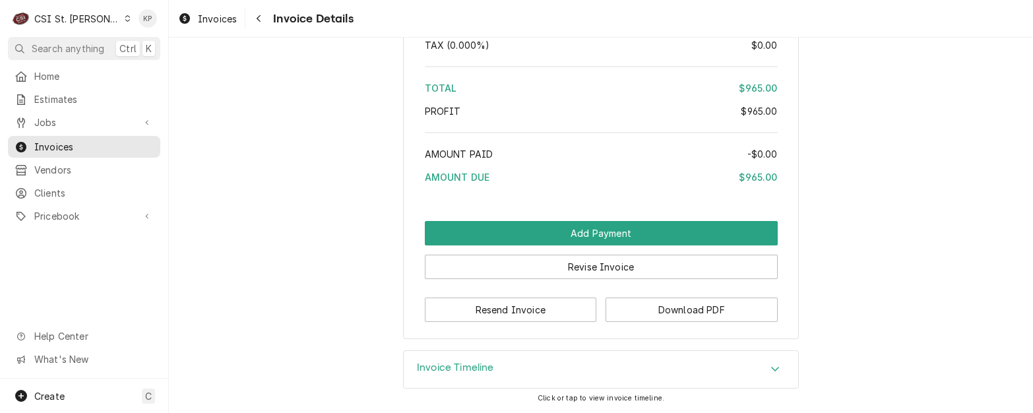
drag, startPoint x: 62, startPoint y: 190, endPoint x: 267, endPoint y: 159, distance: 207.5
click at [62, 190] on span "Clients" at bounding box center [93, 193] width 119 height 14
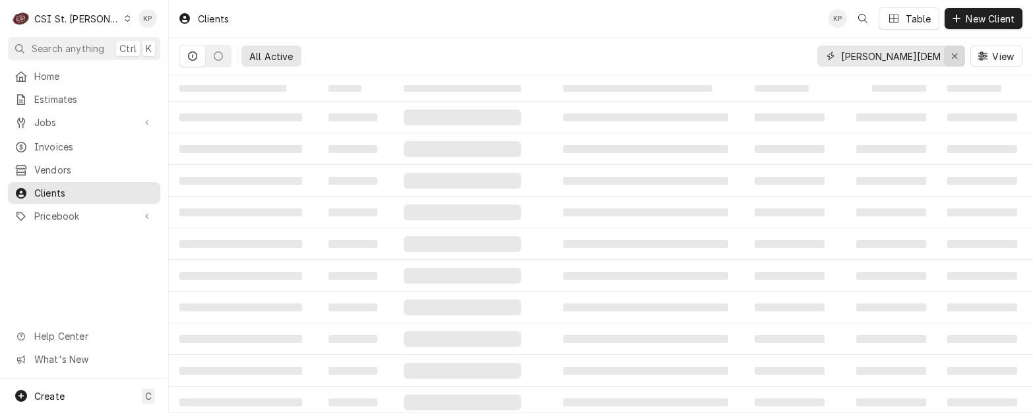
click at [953, 52] on icon "Erase input" at bounding box center [954, 55] width 7 height 9
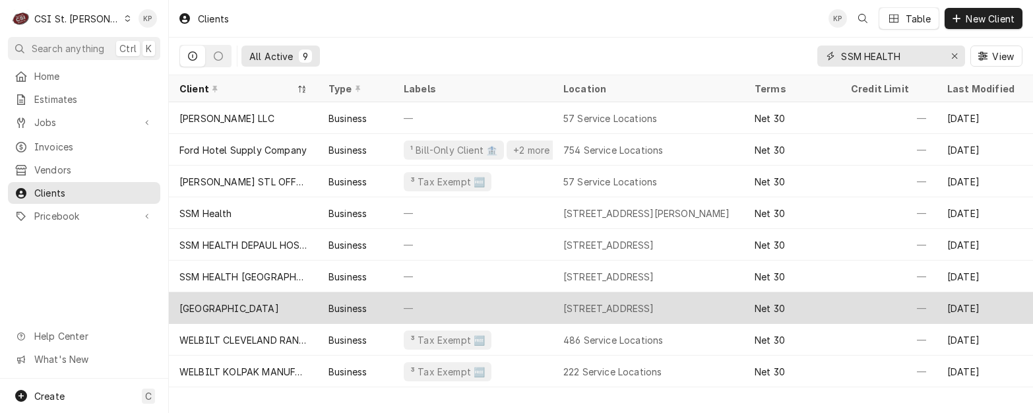
type input "SSM HEALTH"
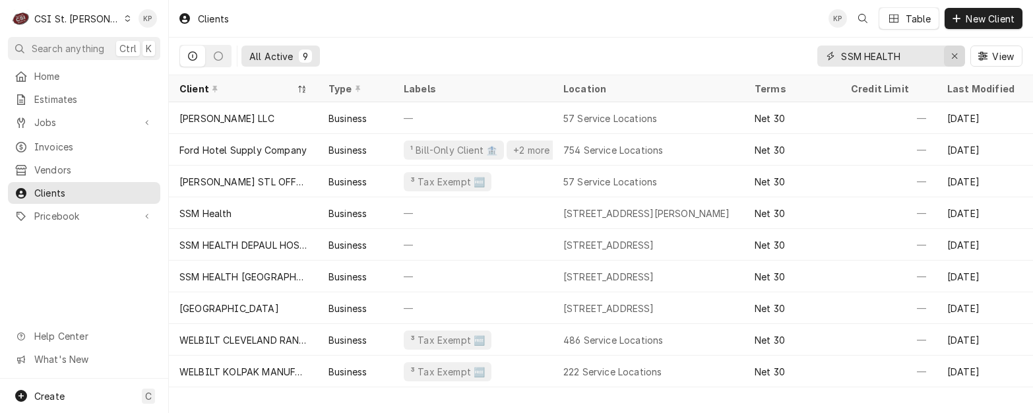
click at [952, 53] on icon "Erase input" at bounding box center [954, 55] width 7 height 9
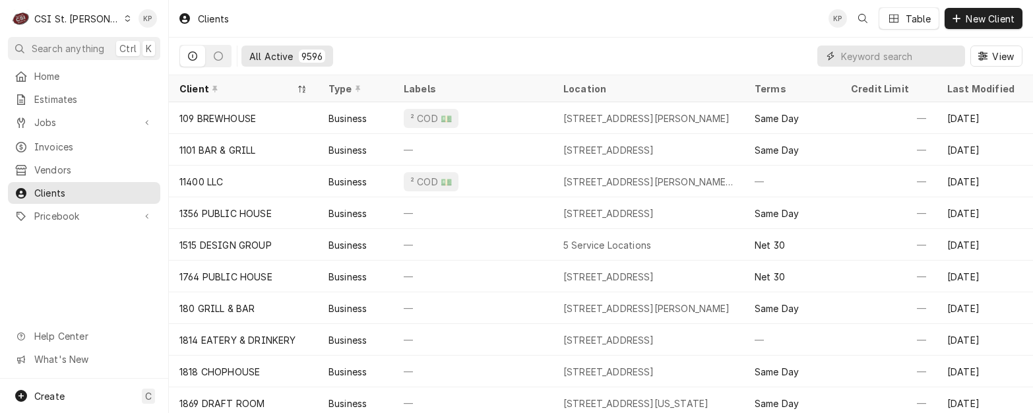
paste input "200 Medical Plaza"
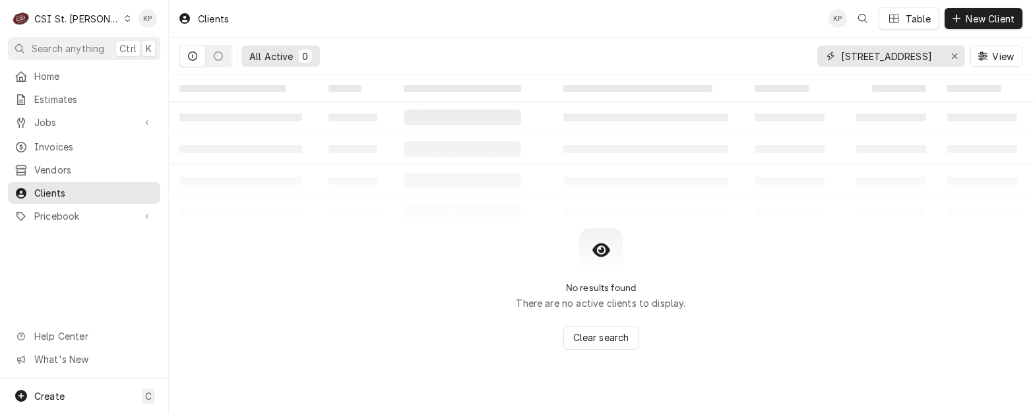
drag, startPoint x: 926, startPoint y: 58, endPoint x: 732, endPoint y: 78, distance: 195.0
click at [732, 78] on div "Clients KP Table New Client All Active 0 200 Medical Plaza View ‌ ‌ ‌ ‌ ‌ ‌ ‌ ‌…" at bounding box center [601, 206] width 864 height 413
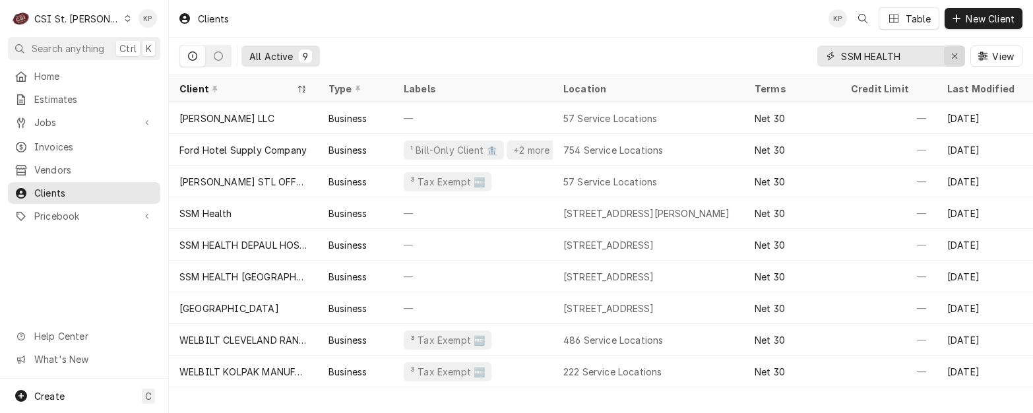
drag, startPoint x: 864, startPoint y: 59, endPoint x: 951, endPoint y: 48, distance: 88.4
click at [951, 48] on div "SSM HEALTH" at bounding box center [891, 56] width 148 height 21
type input "SSM HEALTH"
click at [915, 63] on input "SSM HEALTH" at bounding box center [890, 56] width 99 height 21
click at [47, 140] on span "Invoices" at bounding box center [93, 147] width 119 height 14
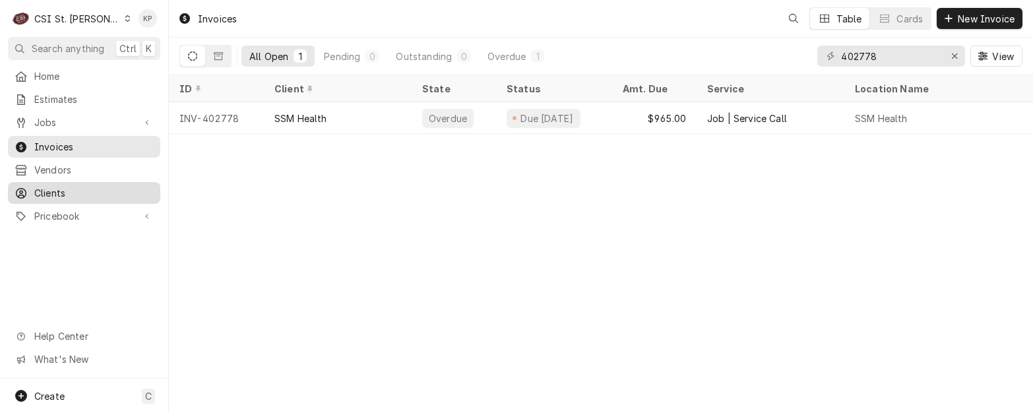
click at [57, 186] on span "Clients" at bounding box center [93, 193] width 119 height 14
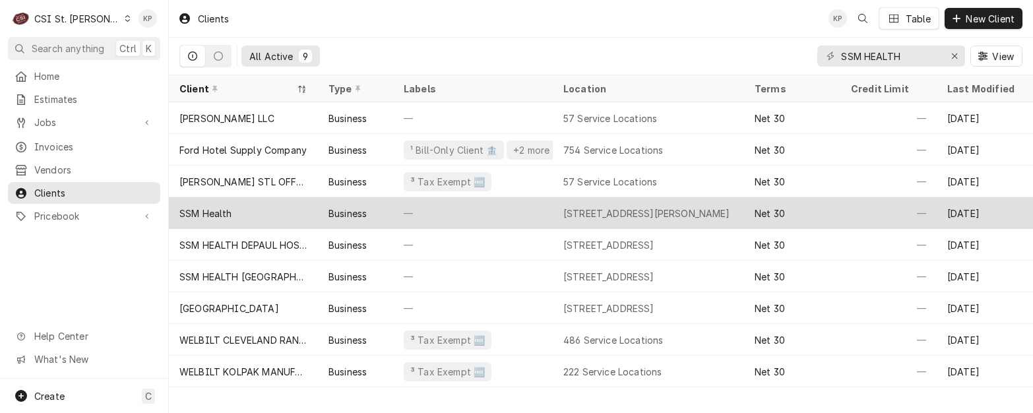
click at [217, 212] on div "SSM Health" at bounding box center [205, 213] width 53 height 14
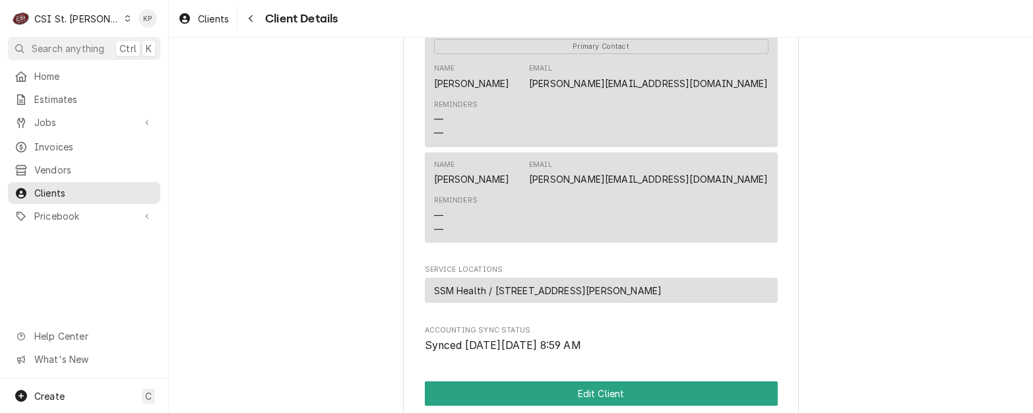
scroll to position [417, 0]
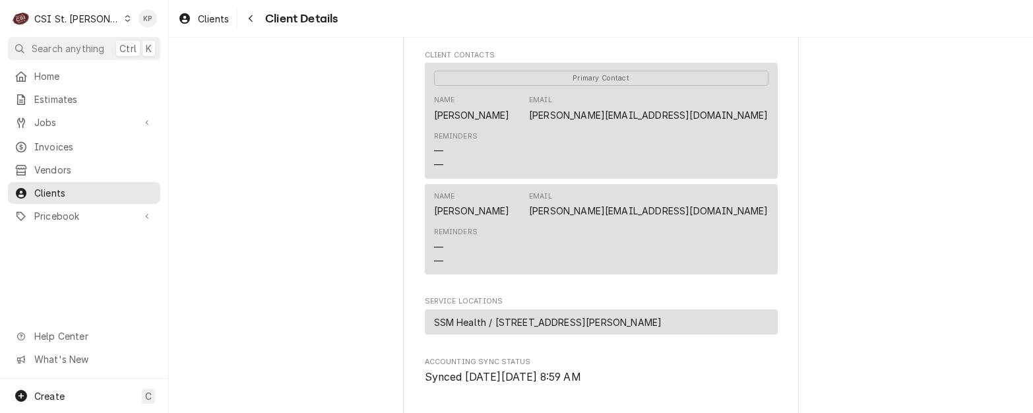
click at [730, 162] on div "Reminders — —" at bounding box center [601, 151] width 334 height 49
click at [795, 157] on div "SSM Health Client Type Business Industry Type Commercial Billing Address 200 Me…" at bounding box center [601, 77] width 864 height 912
drag, startPoint x: 631, startPoint y: 225, endPoint x: 761, endPoint y: 232, distance: 129.5
click at [761, 222] on div "Name Melissa Orf Email melissa.orf@ssmhealth.com" at bounding box center [601, 205] width 334 height 36
copy link "melissa.orf@ssmhealth.com"
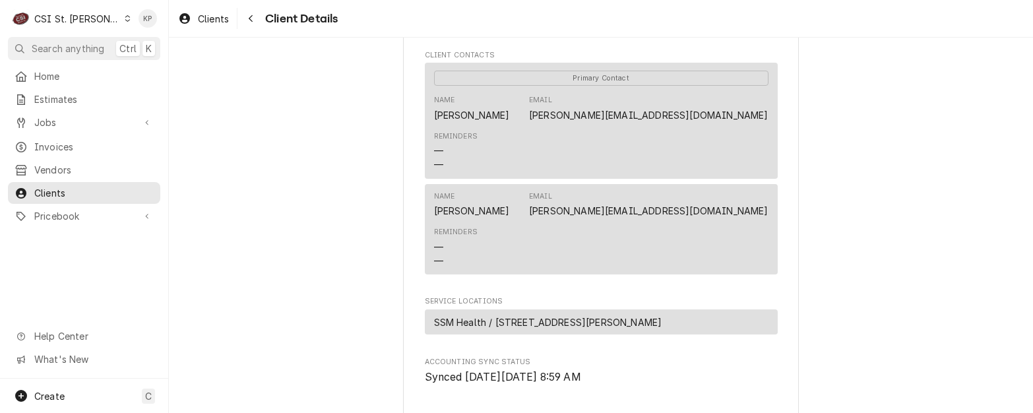
click at [745, 255] on div "Reminders — —" at bounding box center [601, 246] width 334 height 49
drag, startPoint x: 627, startPoint y: 129, endPoint x: 773, endPoint y: 139, distance: 146.1
click at [773, 139] on div "SSM Health Client Type Business Industry Type Commercial Billing Address 200 Me…" at bounding box center [601, 77] width 396 height 889
drag, startPoint x: 773, startPoint y: 139, endPoint x: 736, endPoint y: 135, distance: 37.2
copy link "jerry.krnotch@ssmhealth.com"
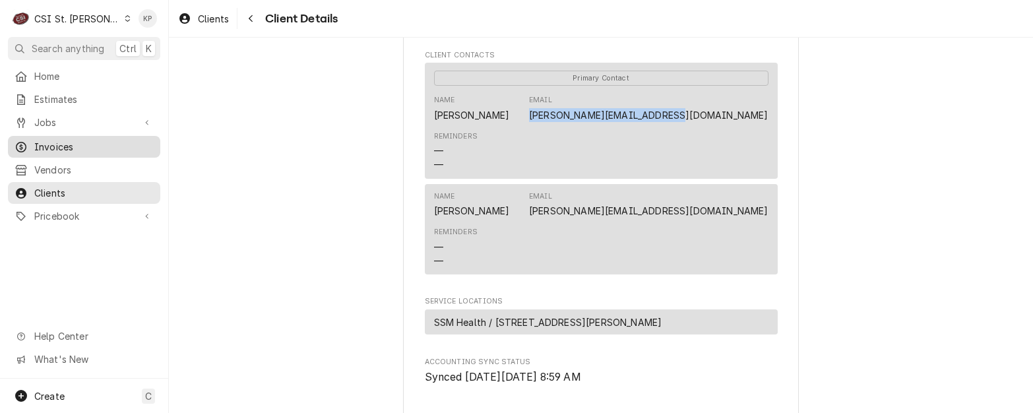
click at [67, 141] on span "Invoices" at bounding box center [93, 147] width 119 height 14
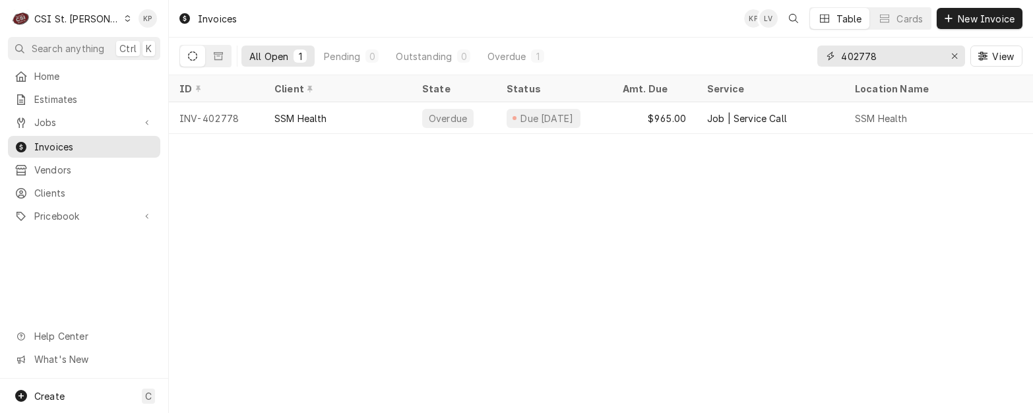
drag, startPoint x: 955, startPoint y: 57, endPoint x: 947, endPoint y: 57, distance: 7.9
click at [955, 57] on icon "Erase input" at bounding box center [954, 55] width 7 height 9
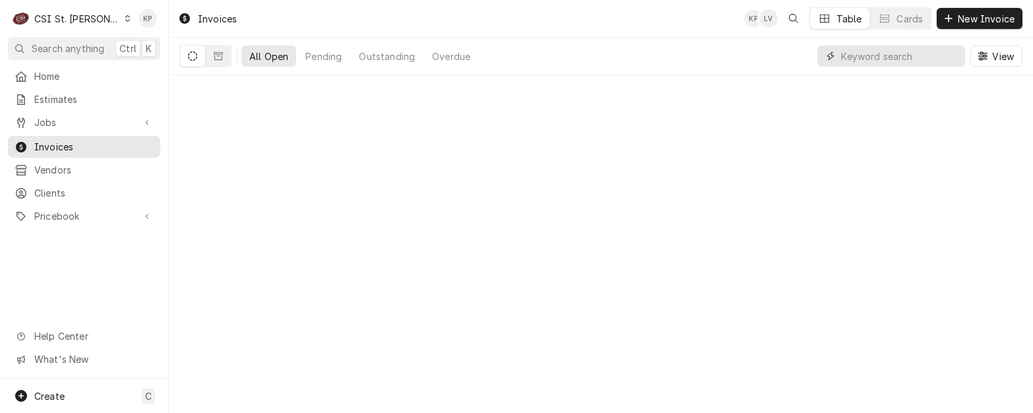
click at [922, 58] on input "Dynamic Content Wrapper" at bounding box center [899, 56] width 117 height 21
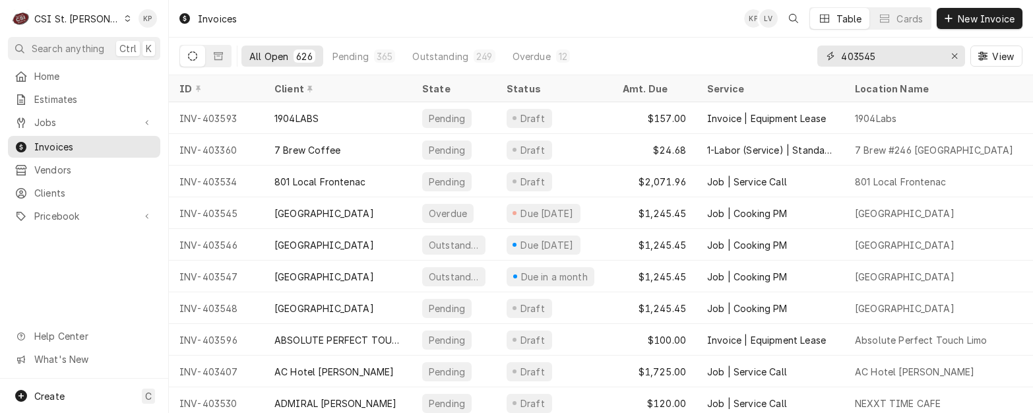
type input "403545"
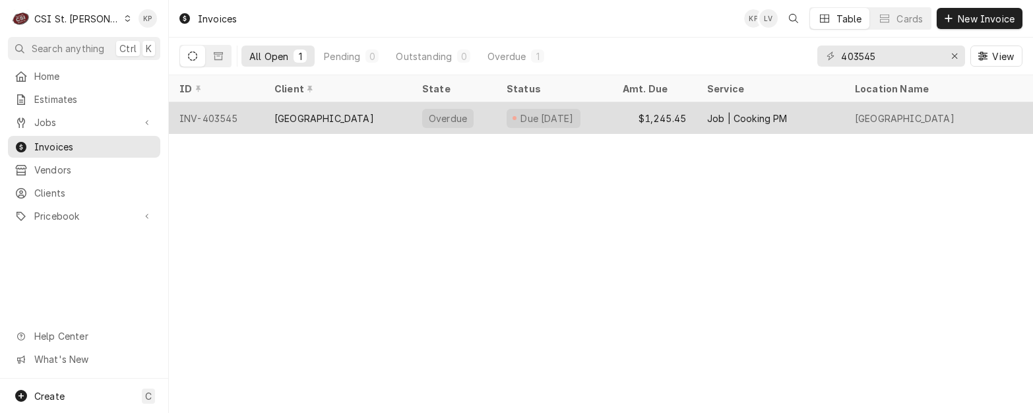
click at [216, 116] on div "INV-403545" at bounding box center [216, 118] width 95 height 32
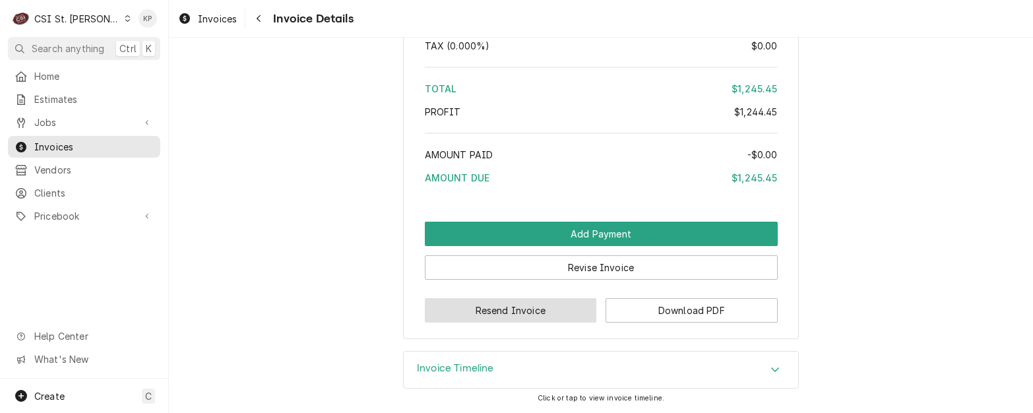
scroll to position [2101, 0]
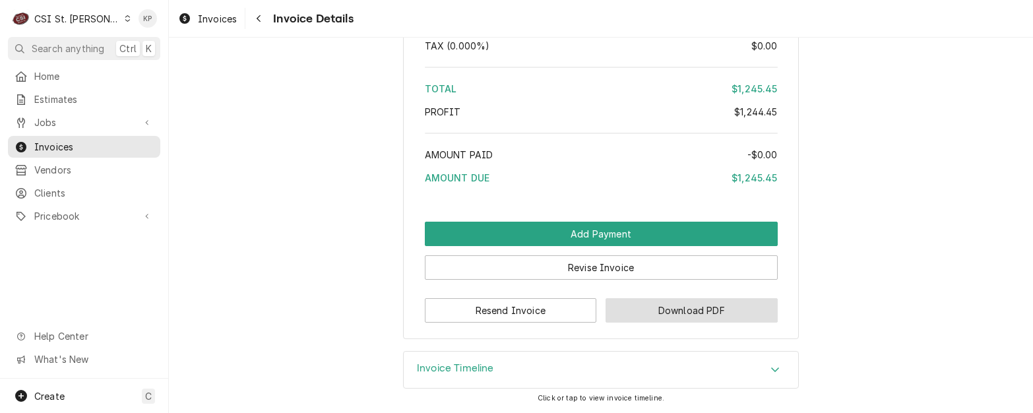
click at [663, 315] on button "Download PDF" at bounding box center [692, 310] width 172 height 24
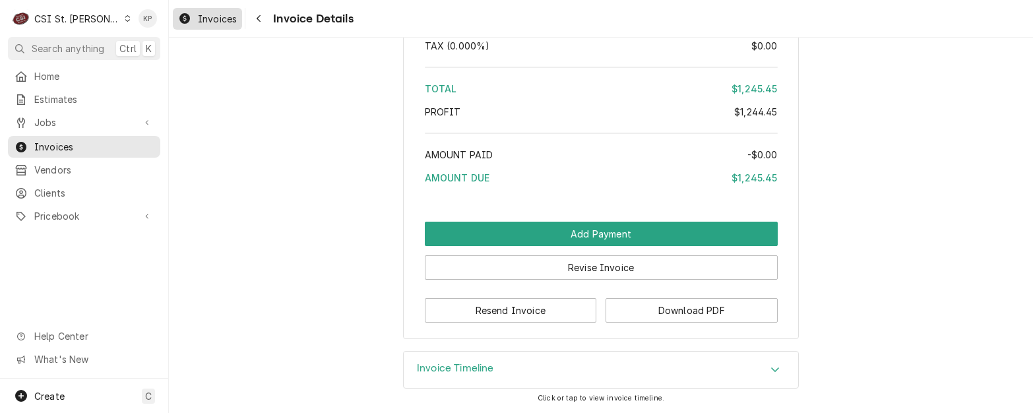
click at [212, 20] on span "Invoices" at bounding box center [217, 19] width 39 height 14
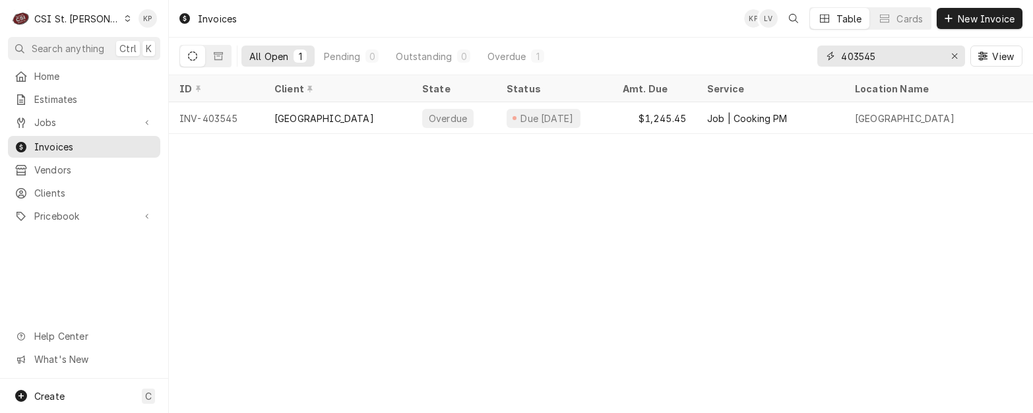
click at [954, 56] on icon "Erase input" at bounding box center [954, 55] width 5 height 5
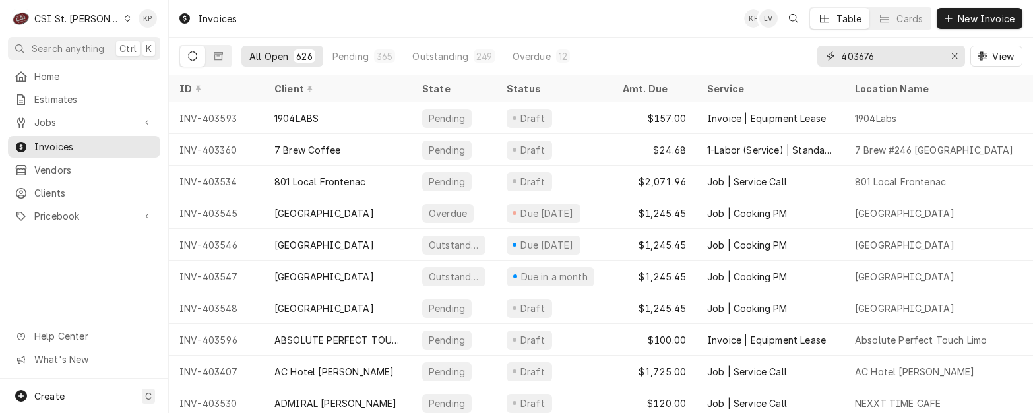
type input "403676"
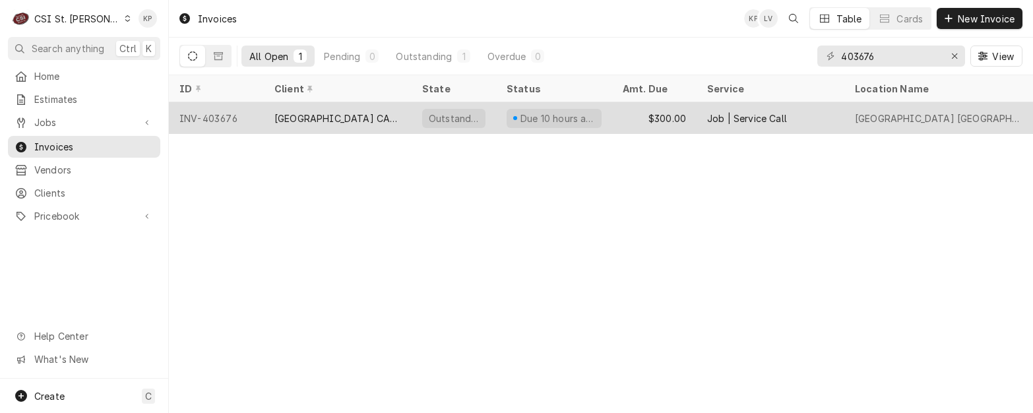
click at [237, 117] on div "INV-403676" at bounding box center [216, 118] width 95 height 32
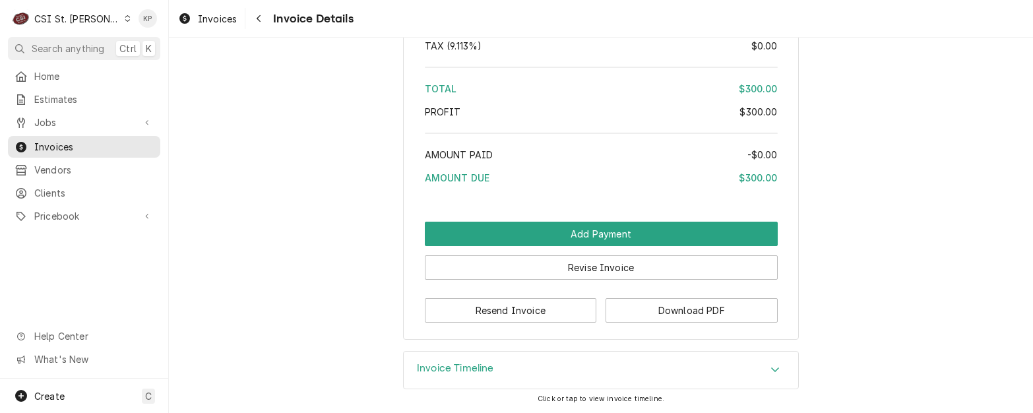
scroll to position [2187, 0]
click at [645, 309] on button "Download PDF" at bounding box center [692, 310] width 172 height 24
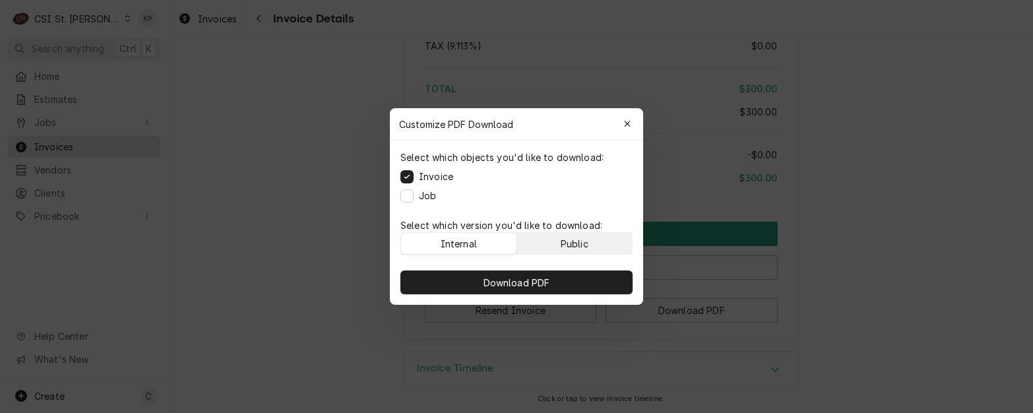
click at [574, 237] on div "Public" at bounding box center [575, 244] width 28 height 14
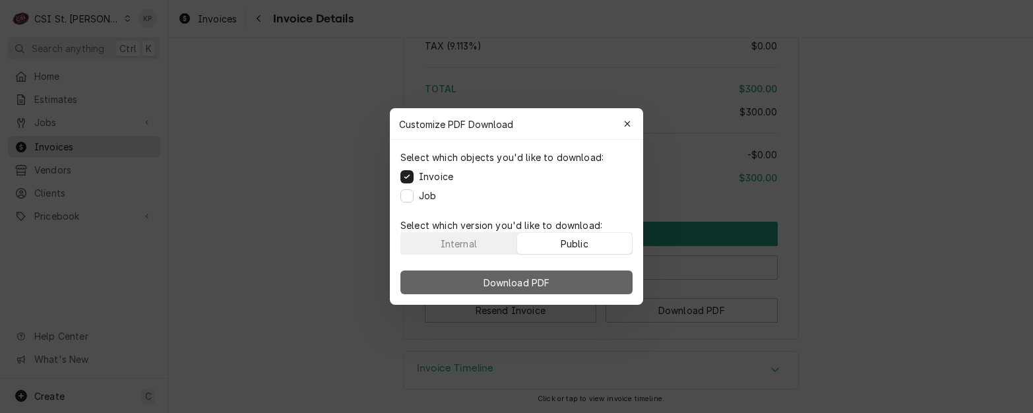
click at [571, 279] on button "Download PDF" at bounding box center [516, 282] width 232 height 24
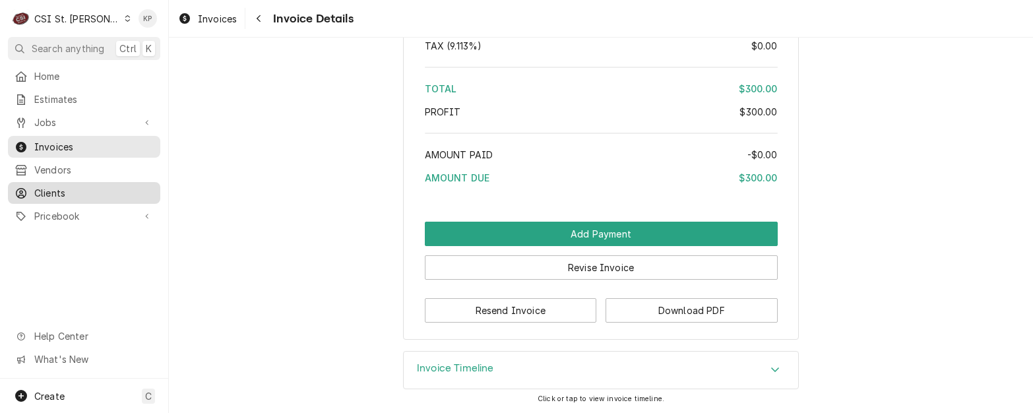
drag, startPoint x: 51, startPoint y: 189, endPoint x: 135, endPoint y: 177, distance: 84.5
click at [51, 189] on span "Clients" at bounding box center [93, 193] width 119 height 14
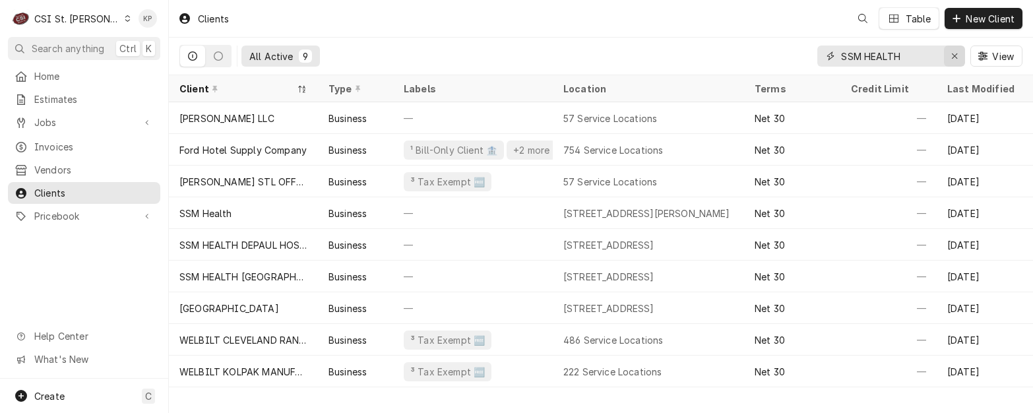
click at [955, 57] on icon "Erase input" at bounding box center [954, 55] width 5 height 5
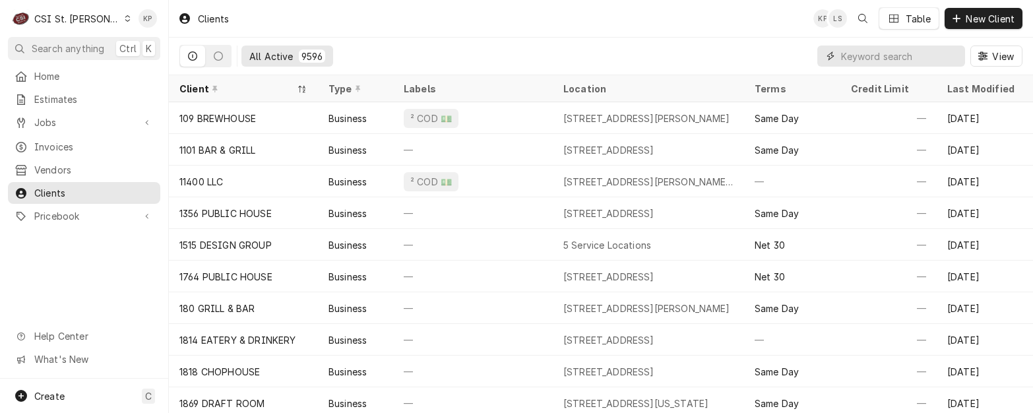
click at [892, 56] on input "Dynamic Content Wrapper" at bounding box center [899, 56] width 117 height 21
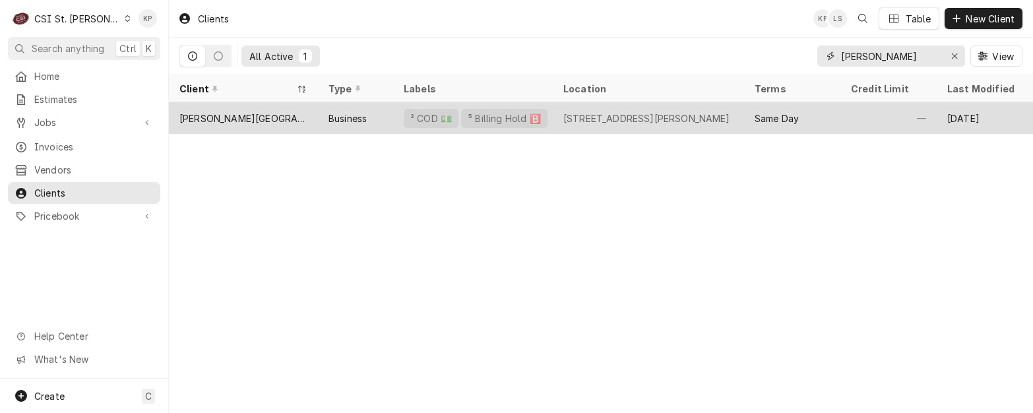
type input "betz"
click at [252, 111] on div "Betz Golf Center, LLC" at bounding box center [243, 118] width 128 height 14
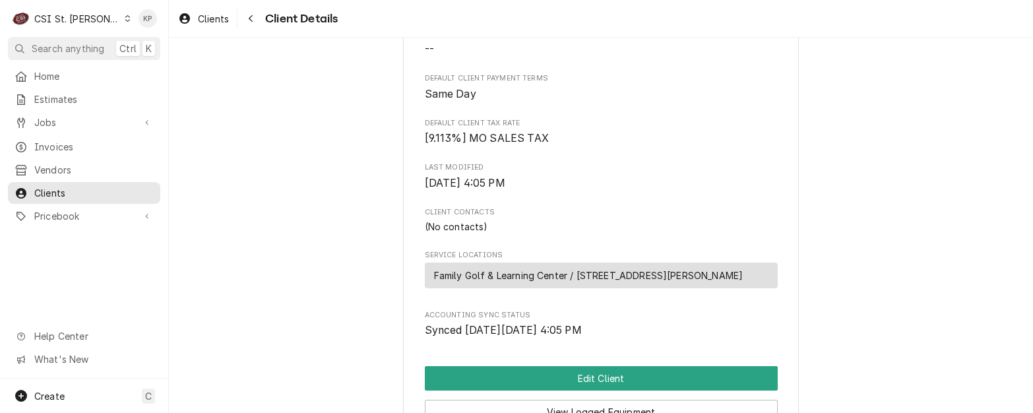
scroll to position [396, 0]
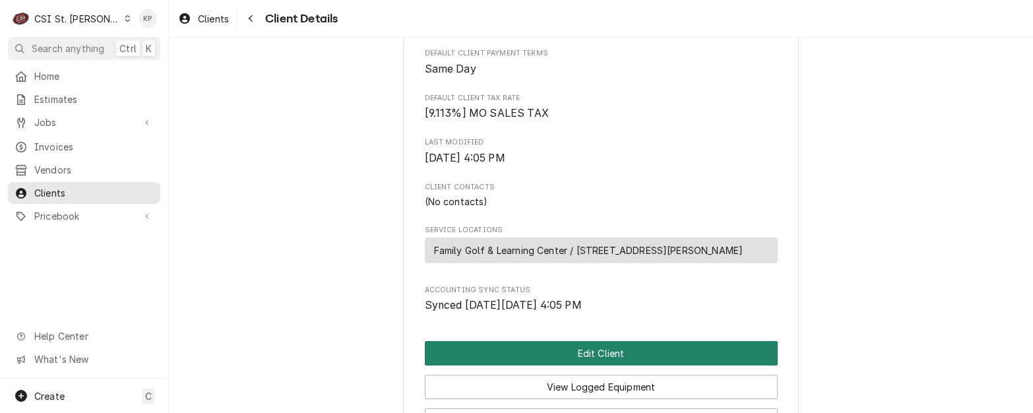
click at [596, 365] on button "Edit Client" at bounding box center [601, 353] width 353 height 24
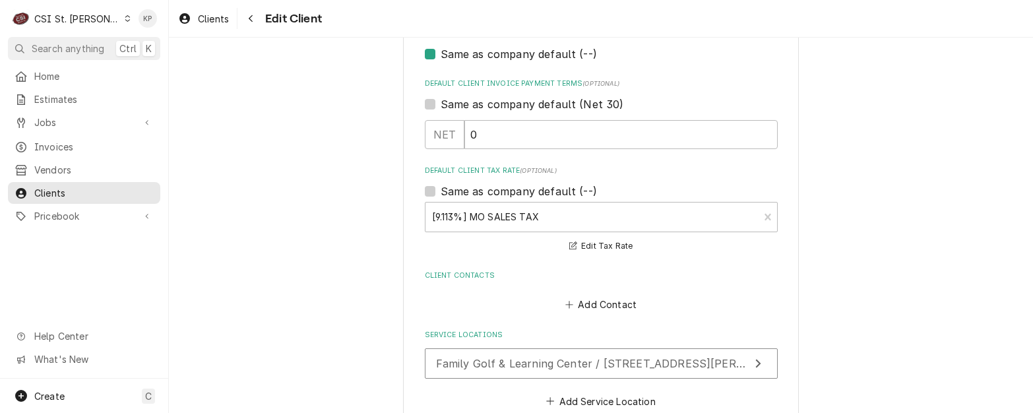
scroll to position [915, 0]
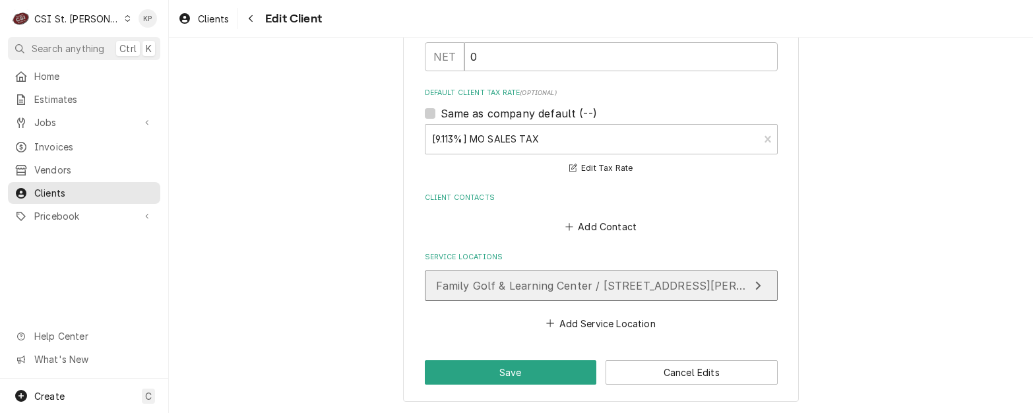
click at [539, 288] on span "Family Golf & Learning Center / 3717 Tree Court Industrial Blvd, St. Louis, MO …" at bounding box center [619, 285] width 367 height 13
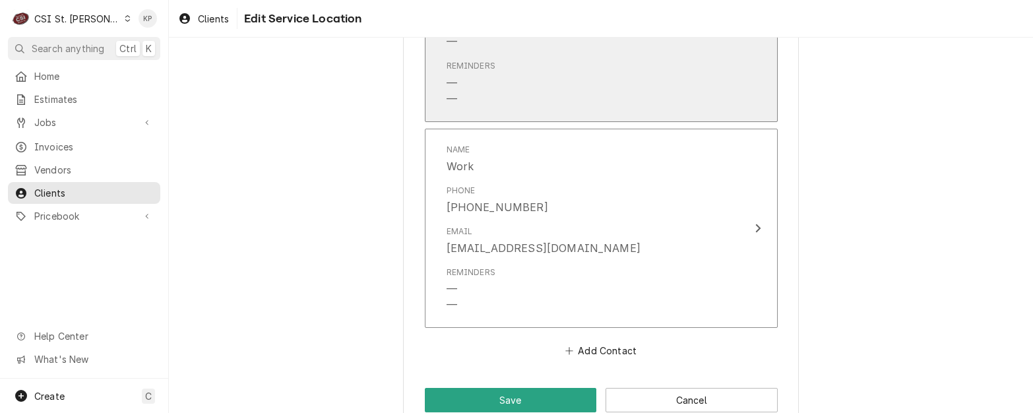
scroll to position [924, 0]
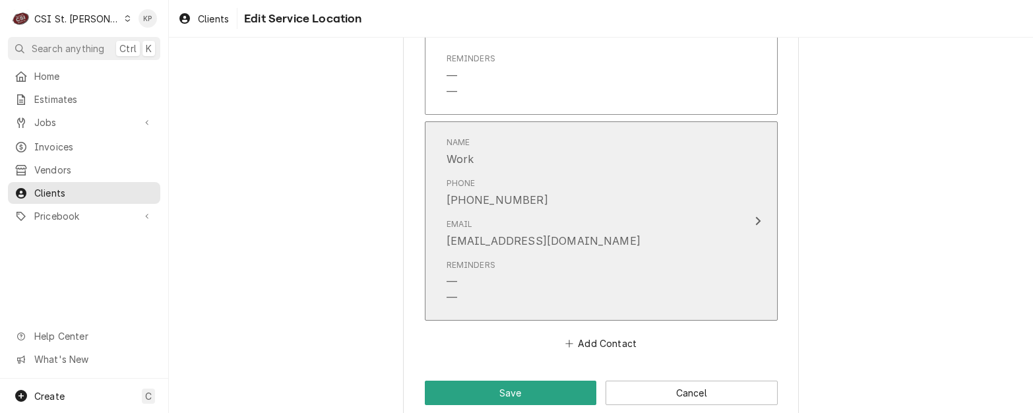
click at [584, 241] on div "Email info@familygolfonline.com" at bounding box center [588, 233] width 282 height 41
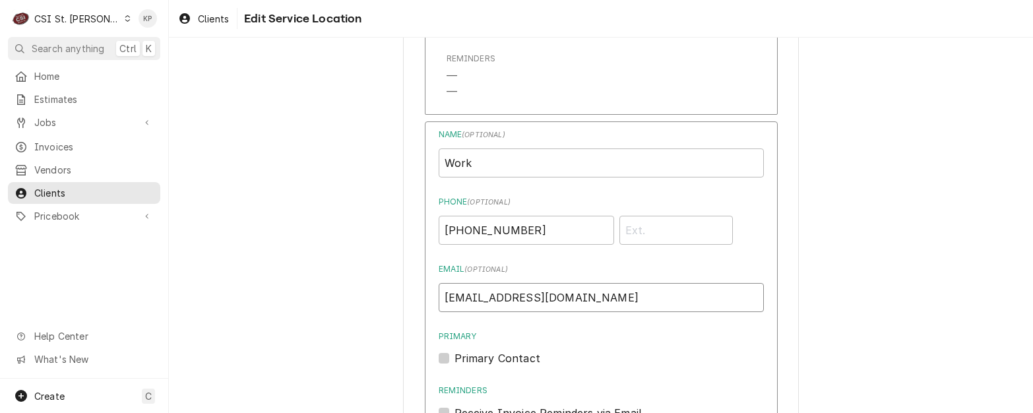
drag, startPoint x: 583, startPoint y: 300, endPoint x: 451, endPoint y: 290, distance: 132.3
click at [432, 294] on div "Name ( optional ) Work Phone ( optional ) (636) 861-1738 Email ( optional ) inf…" at bounding box center [601, 367] width 353 height 493
click at [600, 359] on div "Primary Contact" at bounding box center [601, 358] width 325 height 16
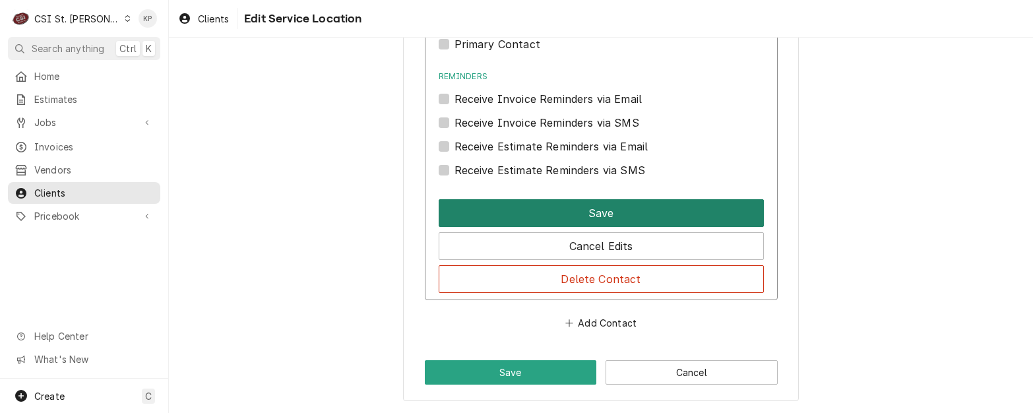
click at [550, 217] on button "Save" at bounding box center [601, 213] width 325 height 28
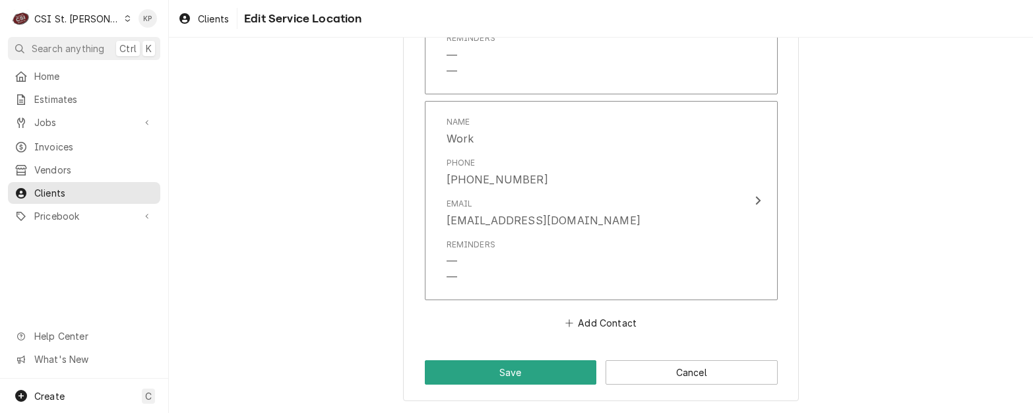
scroll to position [944, 0]
click at [529, 367] on button "Save" at bounding box center [511, 372] width 172 height 24
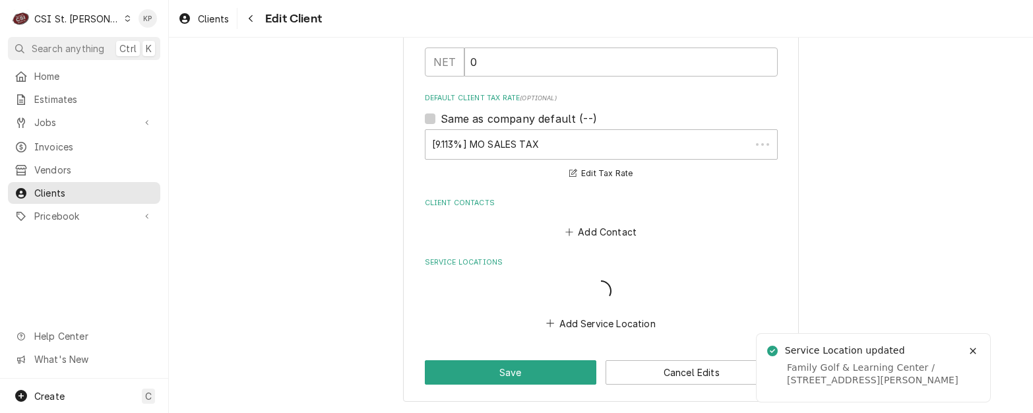
type textarea "x"
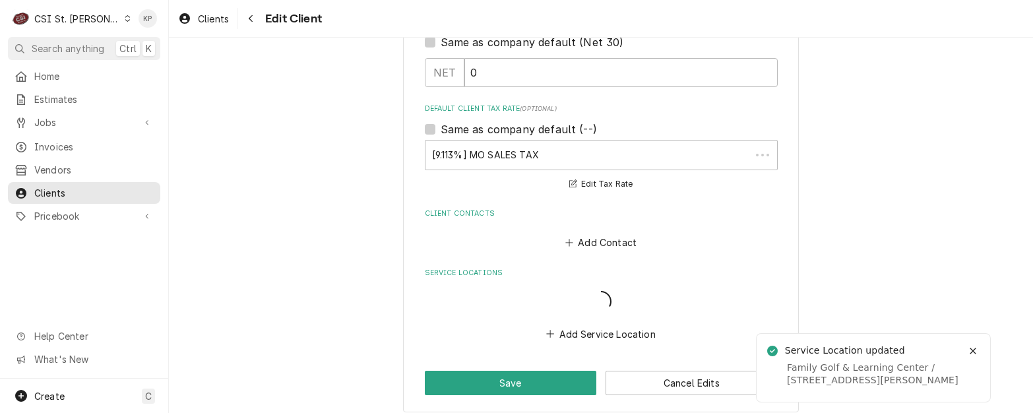
scroll to position [899, 0]
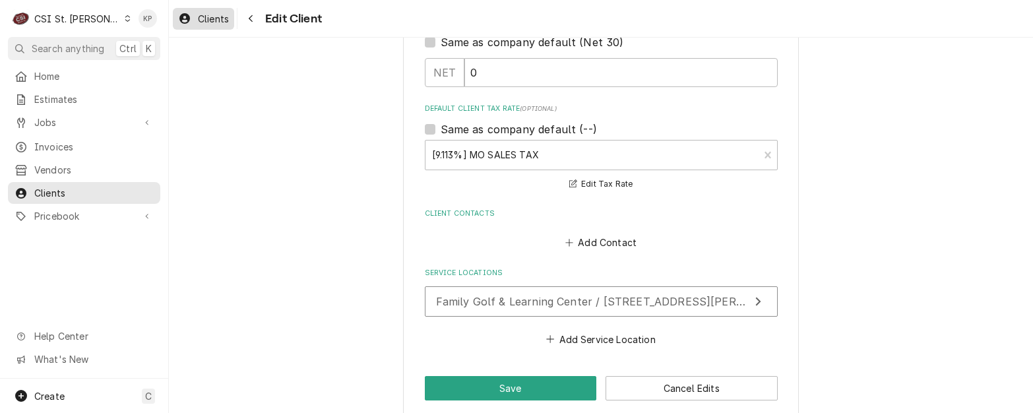
click at [205, 24] on span "Clients" at bounding box center [213, 19] width 31 height 14
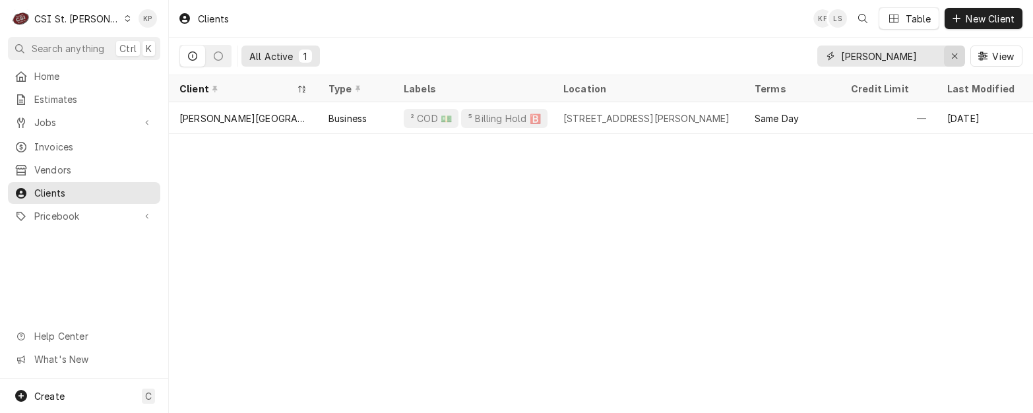
click at [956, 53] on icon "Erase input" at bounding box center [954, 55] width 7 height 9
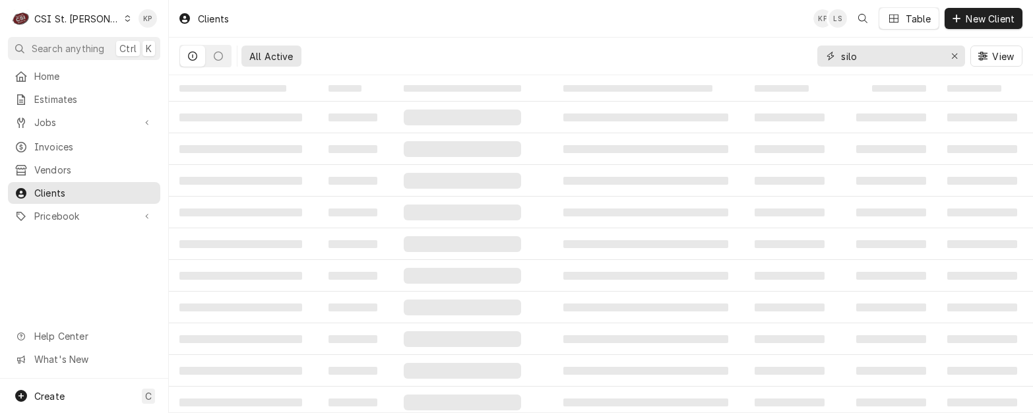
type input "silo"
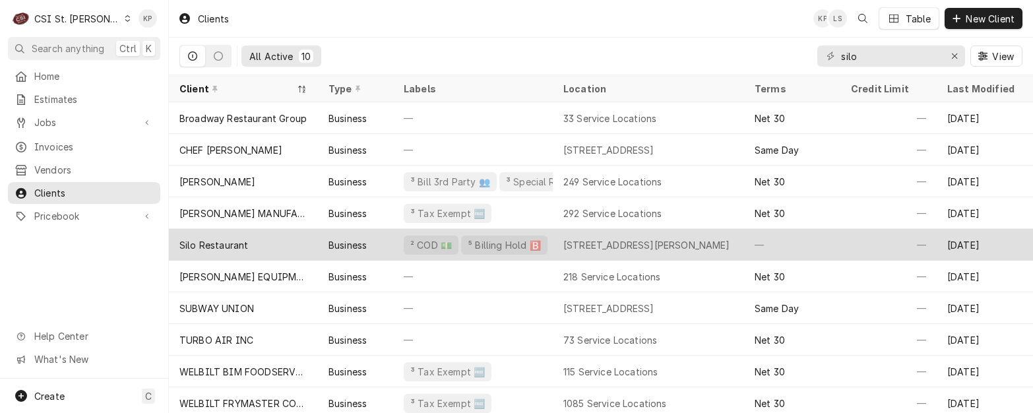
click at [263, 243] on div "Silo Restaurant" at bounding box center [243, 245] width 149 height 32
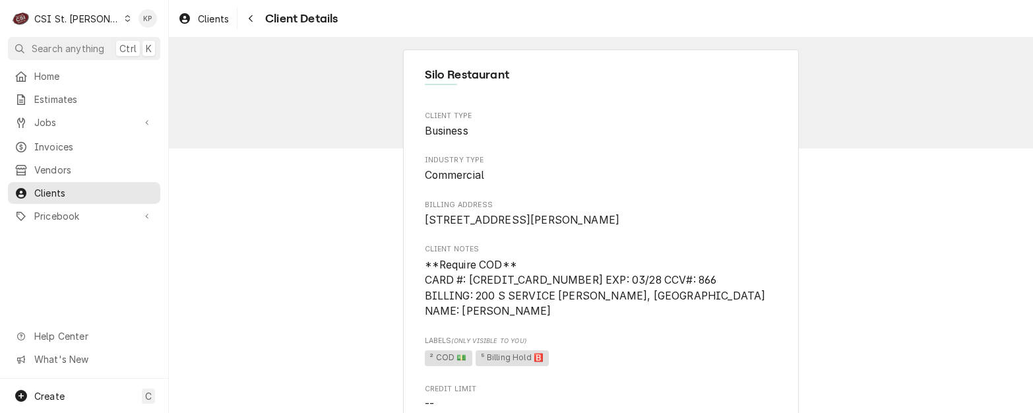
scroll to position [198, 0]
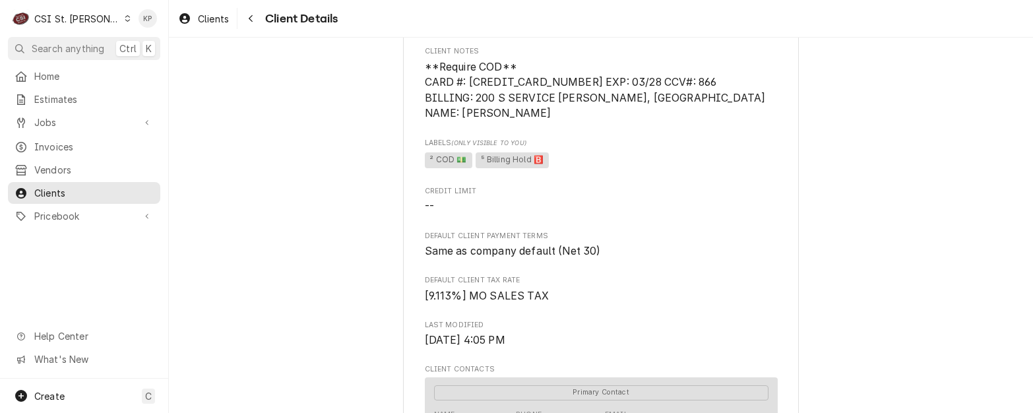
click at [580, 170] on span "² COD 💵 ⁵ Billing Hold 🅱️" at bounding box center [601, 160] width 353 height 20
drag, startPoint x: 466, startPoint y: 96, endPoint x: 577, endPoint y: 97, distance: 110.8
click at [577, 97] on span "**Require COD** CARD #: [CREDIT_CARD_NUMBER] EXP: 03/28 CCV#: 866 BILLING: 200 …" at bounding box center [595, 90] width 341 height 59
copy span "4798-5103-7272-7475"
click at [618, 148] on span "Labels (Only Visible to You)" at bounding box center [601, 143] width 353 height 11
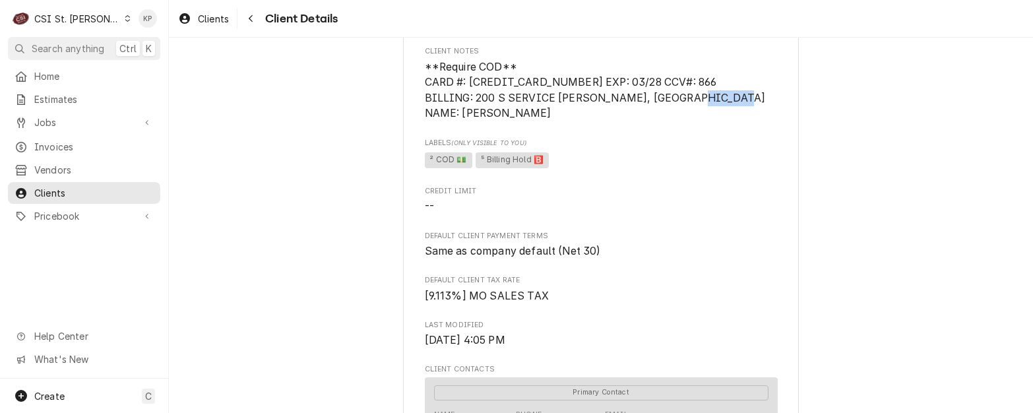
drag, startPoint x: 457, startPoint y: 127, endPoint x: 507, endPoint y: 127, distance: 50.1
click at [507, 120] on span "**Require COD** CARD #: [CREDIT_CARD_NUMBER] EXP: 03/28 CCV#: 866 BILLING: 200 …" at bounding box center [595, 90] width 341 height 59
copy span "BRENNAN"
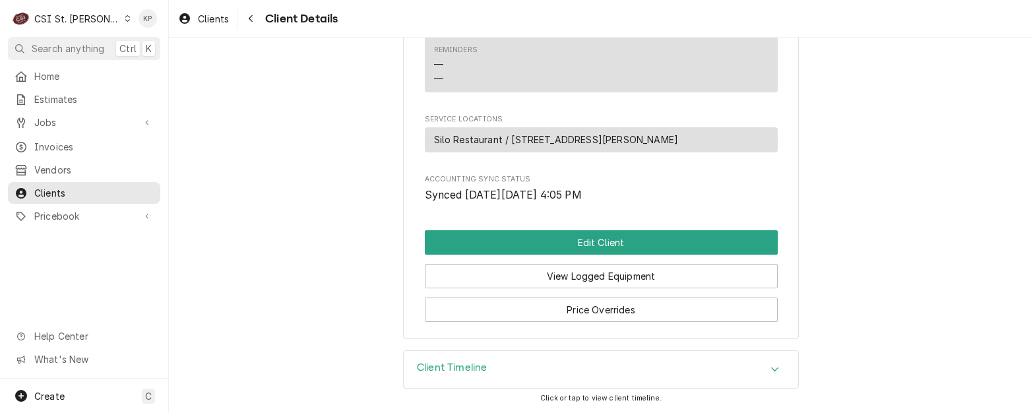
scroll to position [614, 0]
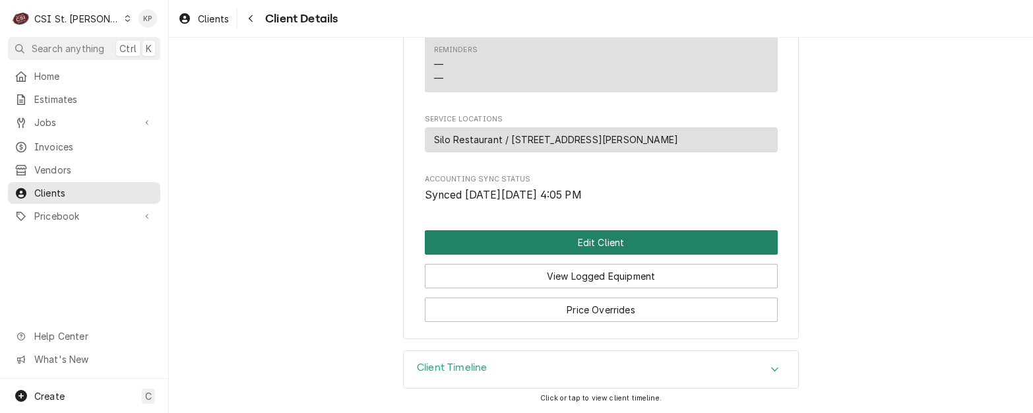
click at [515, 246] on button "Edit Client" at bounding box center [601, 242] width 353 height 24
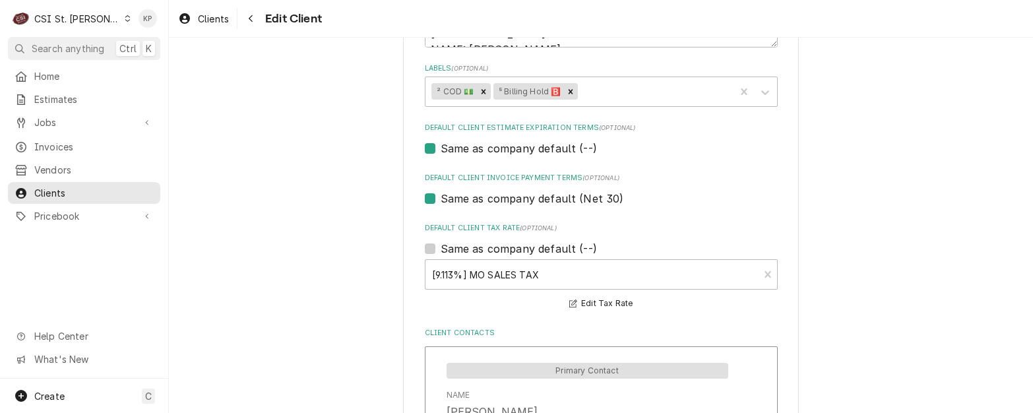
scroll to position [726, 0]
click at [569, 94] on icon "Remove ⁵ Billing Hold 🅱️" at bounding box center [570, 92] width 9 height 9
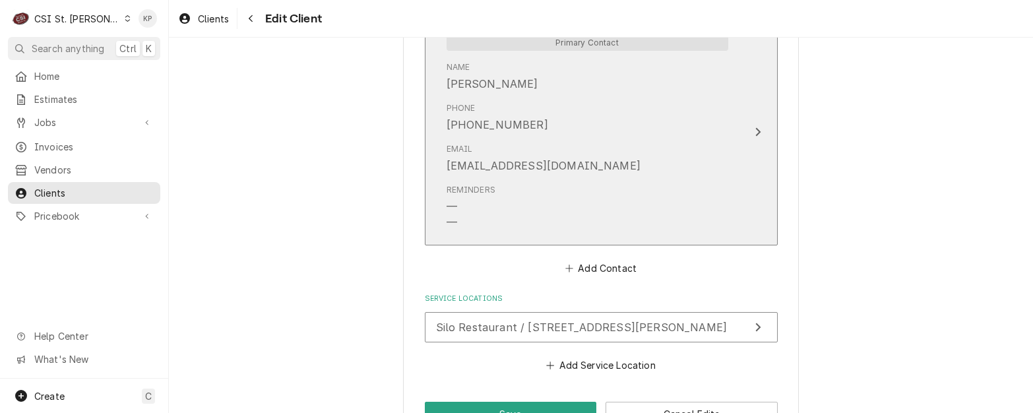
scroll to position [1096, 0]
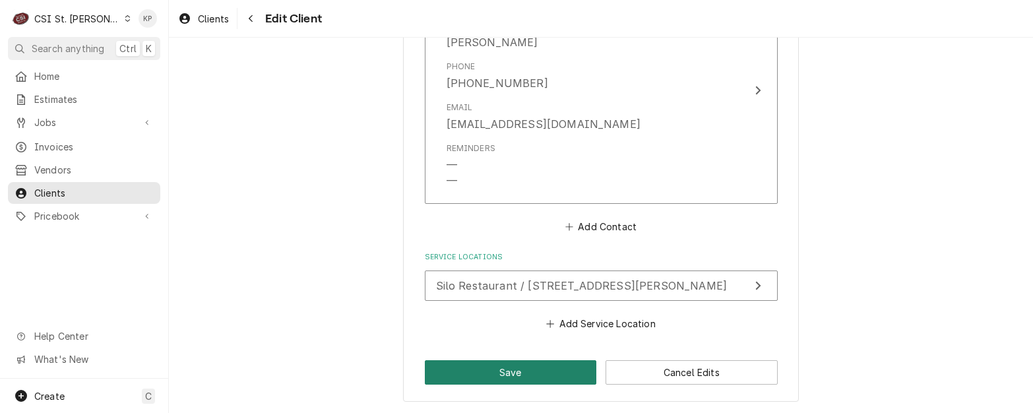
click at [521, 368] on button "Save" at bounding box center [511, 372] width 172 height 24
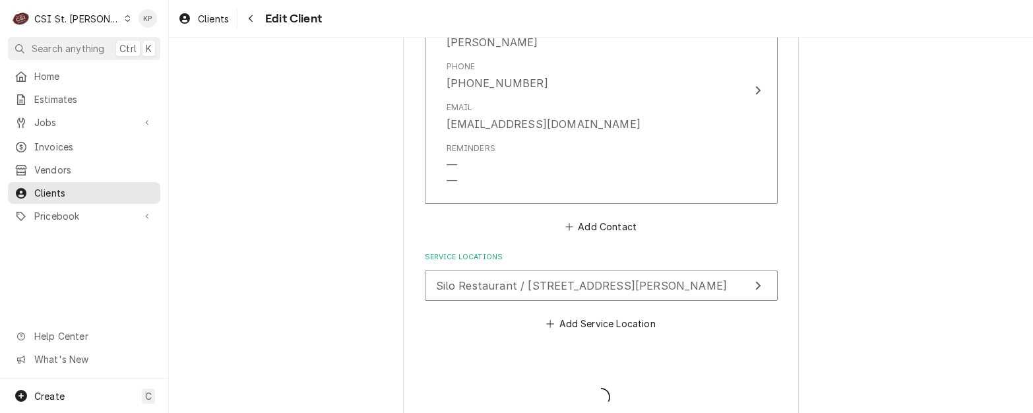
type textarea "x"
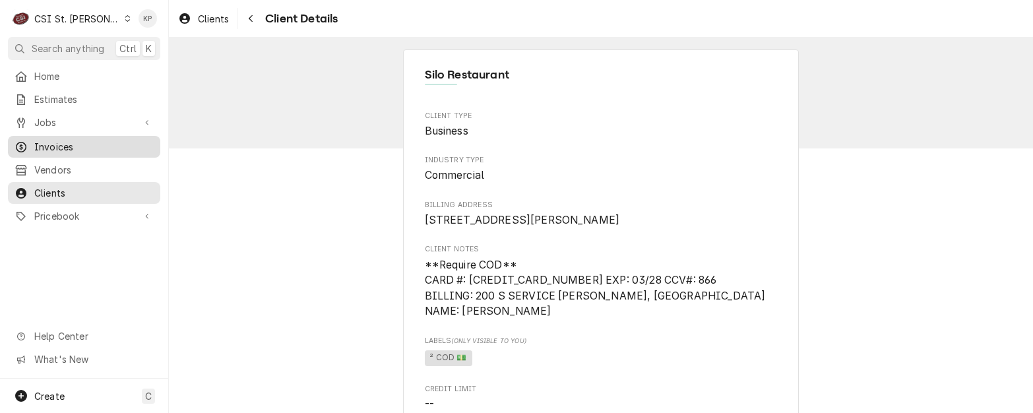
click at [49, 140] on span "Invoices" at bounding box center [93, 147] width 119 height 14
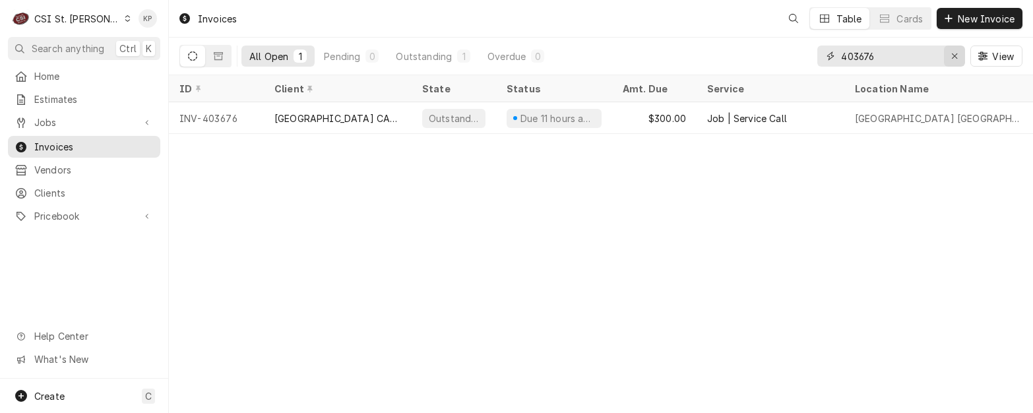
click at [954, 57] on icon "Erase input" at bounding box center [954, 55] width 7 height 9
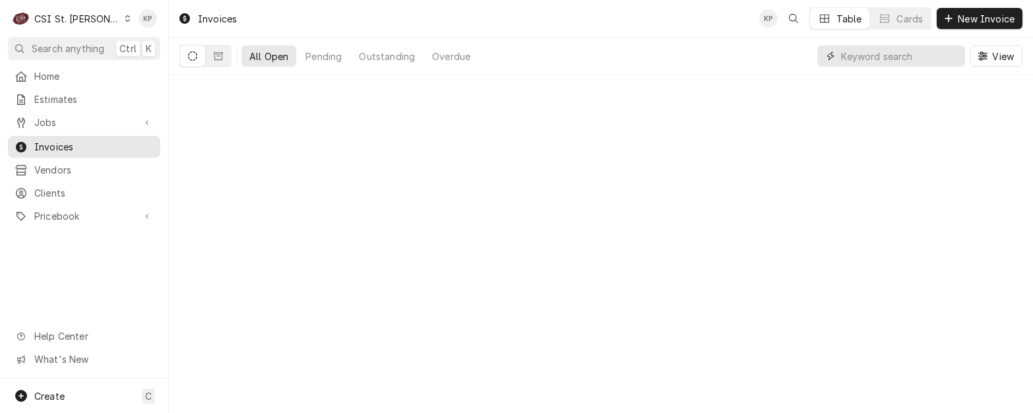
click at [897, 62] on input "Dynamic Content Wrapper" at bounding box center [899, 56] width 117 height 21
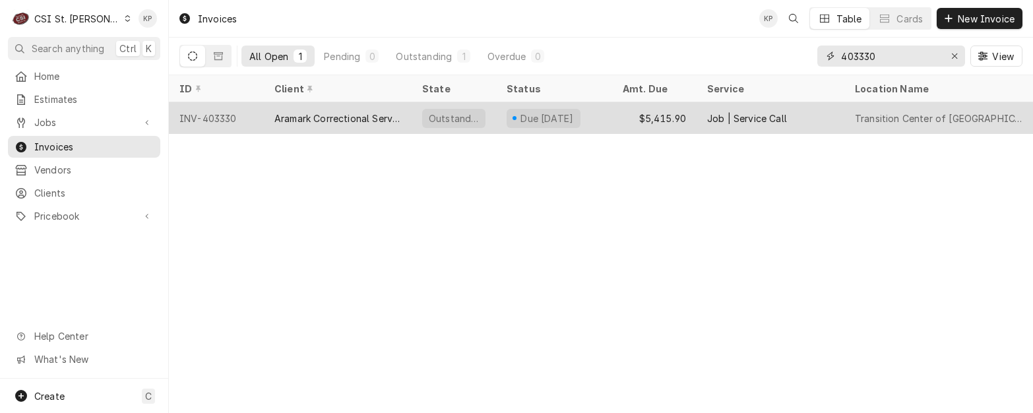
type input "403330"
click at [228, 115] on div "INV-403330" at bounding box center [216, 118] width 95 height 32
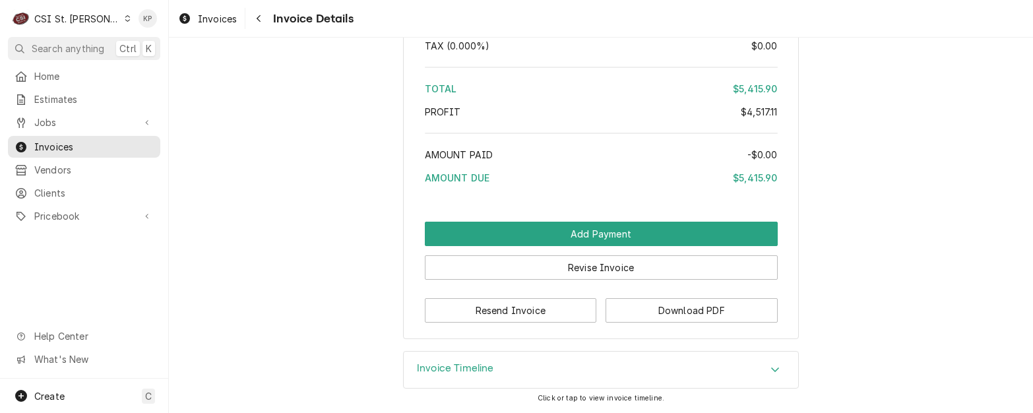
scroll to position [3722, 0]
click at [655, 311] on button "Download PDF" at bounding box center [692, 310] width 172 height 24
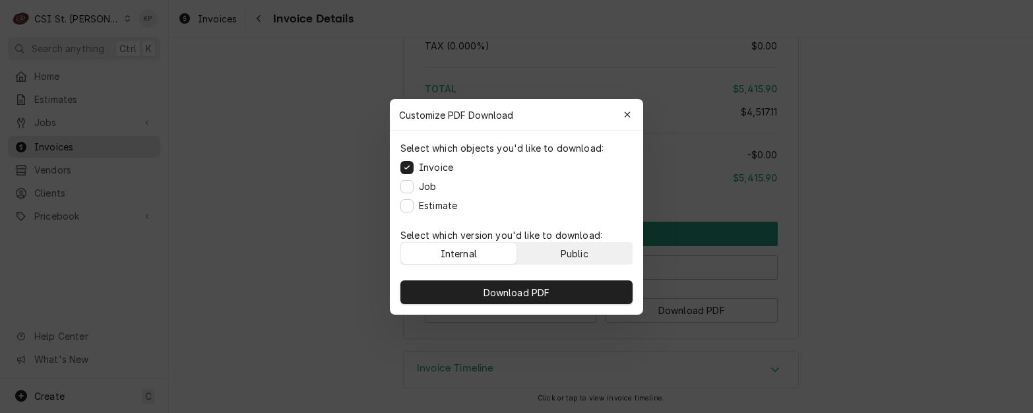
click at [604, 245] on button "Public" at bounding box center [574, 253] width 115 height 21
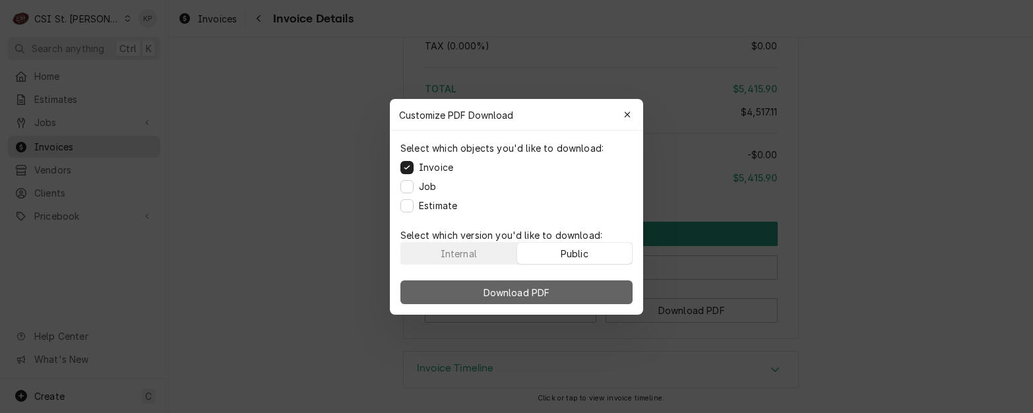
click at [604, 301] on button "Download PDF" at bounding box center [516, 292] width 232 height 24
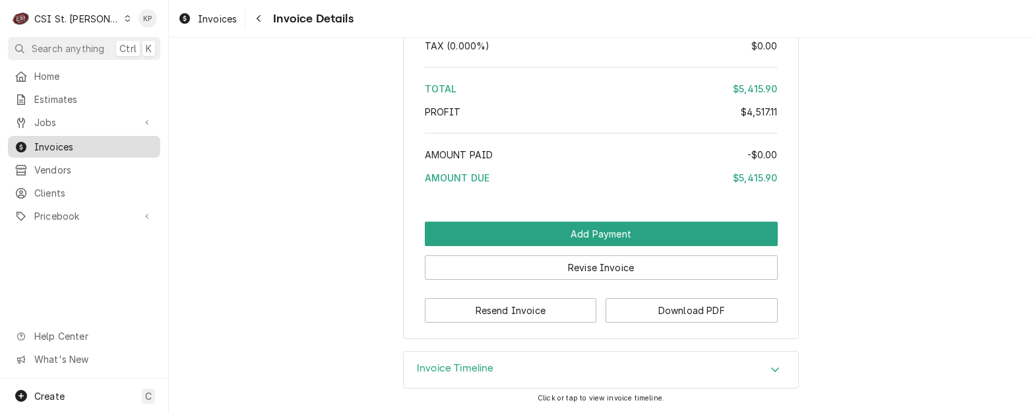
drag, startPoint x: 53, startPoint y: 137, endPoint x: 84, endPoint y: 135, distance: 31.1
click at [53, 140] on span "Invoices" at bounding box center [93, 147] width 119 height 14
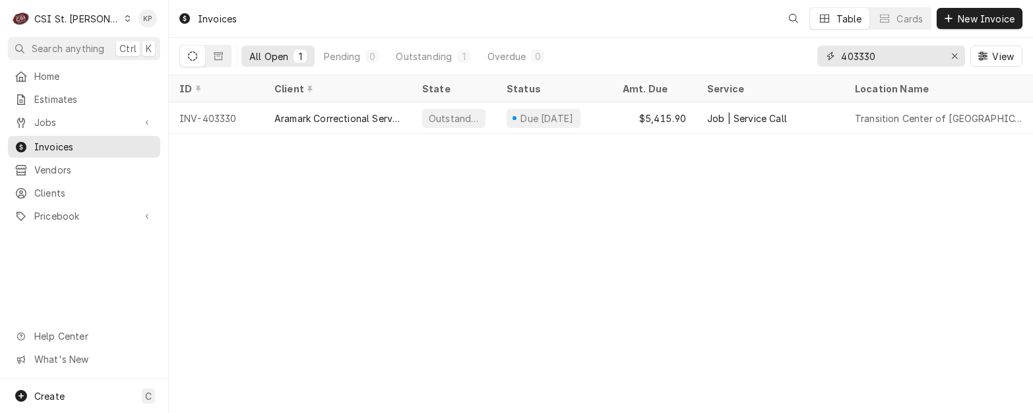
click at [953, 52] on icon "Erase input" at bounding box center [954, 55] width 7 height 9
click at [906, 59] on input "Dynamic Content Wrapper" at bounding box center [903, 56] width 124 height 21
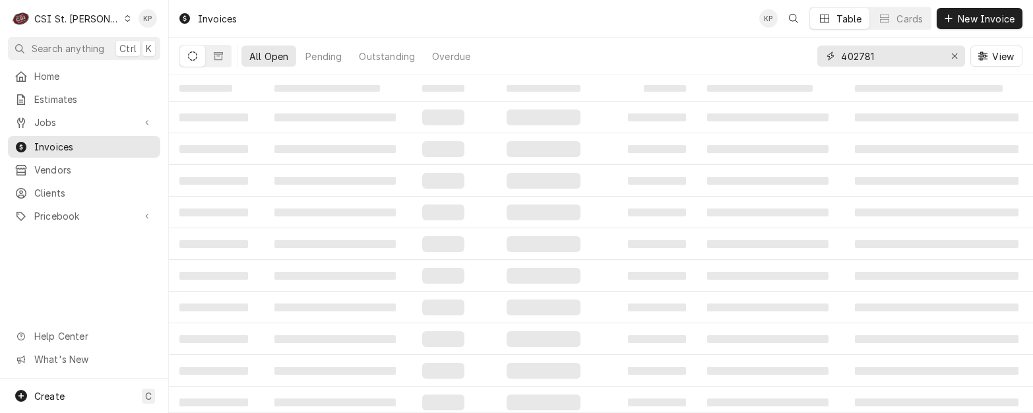
type input "402781"
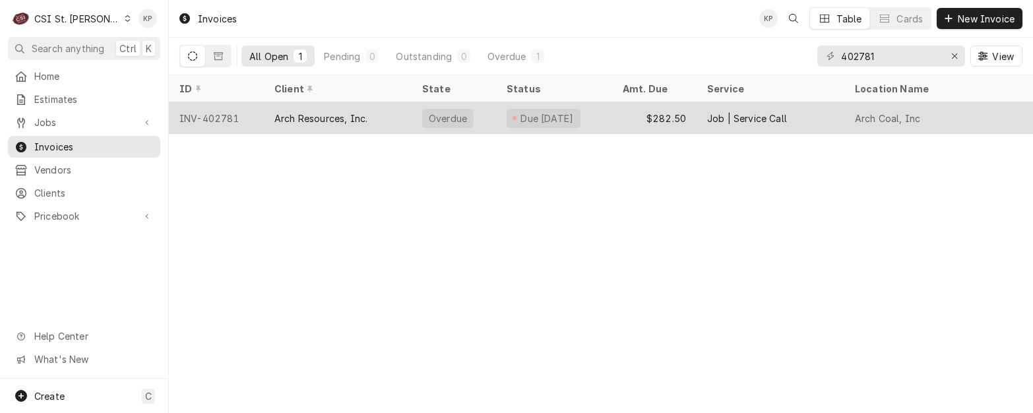
click at [239, 114] on div "INV-402781" at bounding box center [216, 118] width 95 height 32
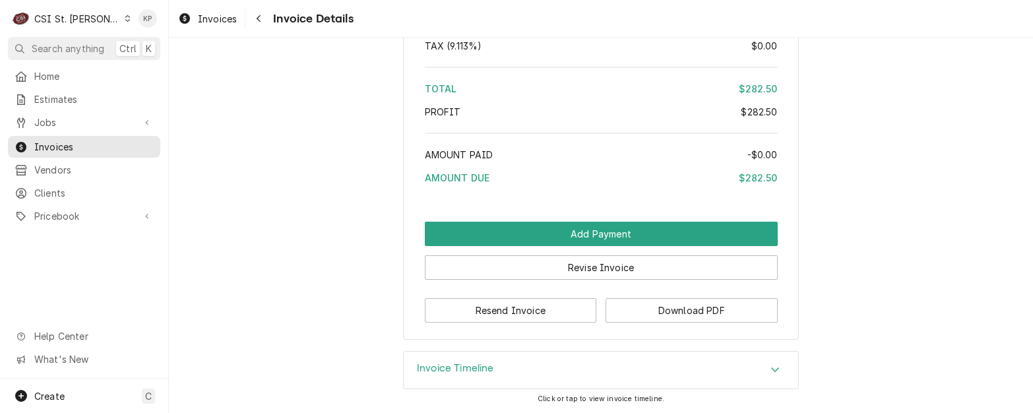
scroll to position [2215, 0]
click at [643, 310] on button "Download PDF" at bounding box center [692, 310] width 172 height 24
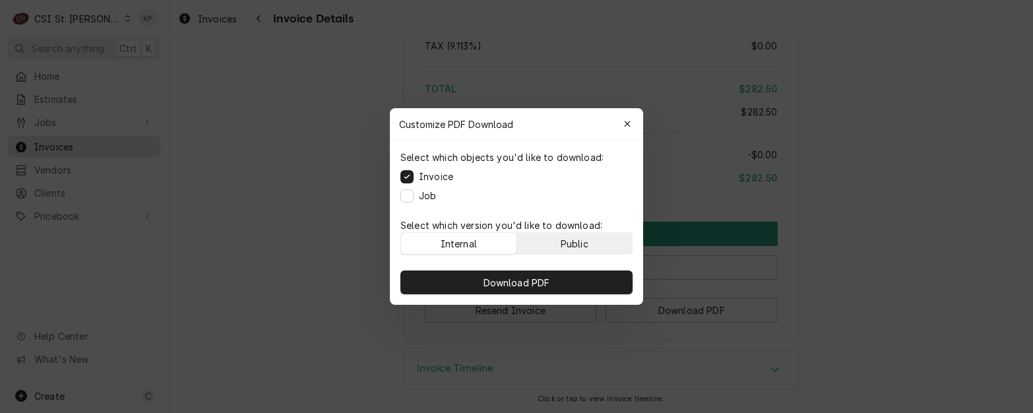
click at [601, 245] on button "Public" at bounding box center [574, 243] width 115 height 21
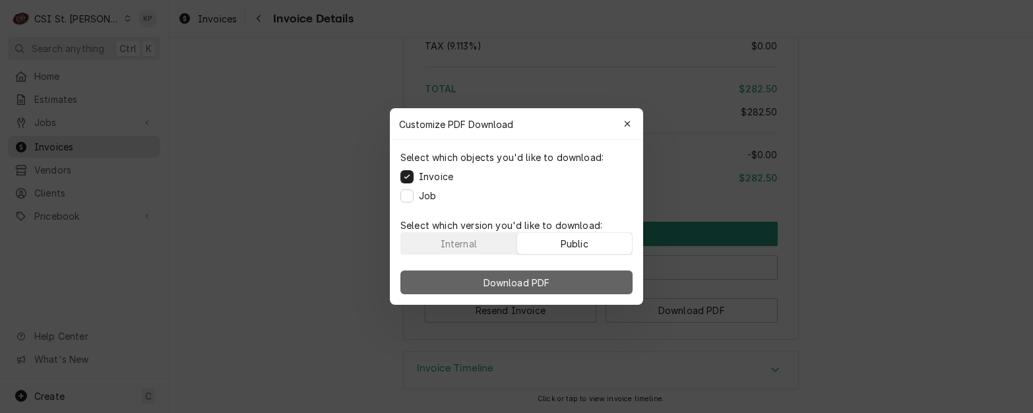
click at [599, 274] on button "Download PDF" at bounding box center [516, 282] width 232 height 24
